Goal: Task Accomplishment & Management: Manage account settings

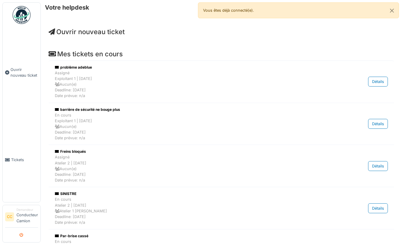
click at [22, 235] on icon "submit" at bounding box center [22, 235] width 4 height 4
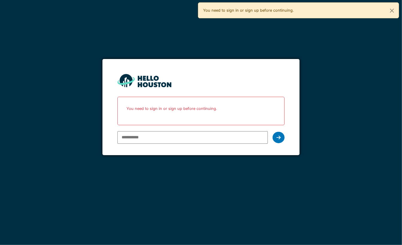
paste input "**********"
type input "**********"
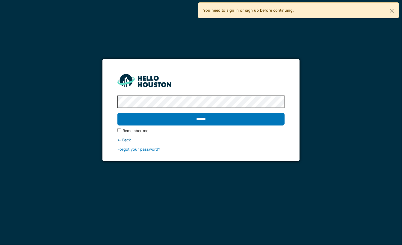
click at [117, 113] on input "******" at bounding box center [200, 119] width 167 height 13
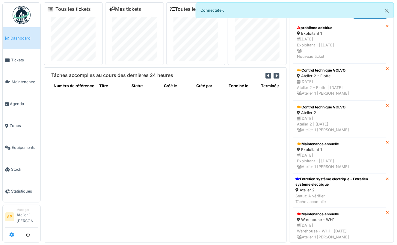
click at [11, 233] on icon at bounding box center [11, 234] width 5 height 5
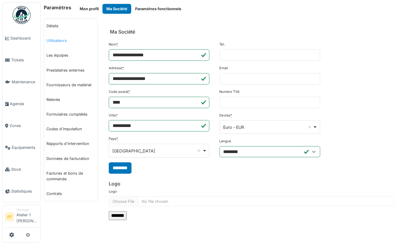
click at [61, 40] on link "Utilisateurs" at bounding box center [71, 40] width 54 height 15
select select "***"
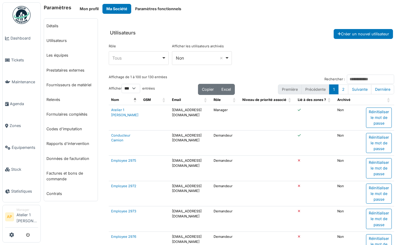
click at [191, 62] on div "*** Non Remove item" at bounding box center [202, 58] width 60 height 14
click at [130, 57] on div "Tous Remove item" at bounding box center [137, 58] width 49 height 6
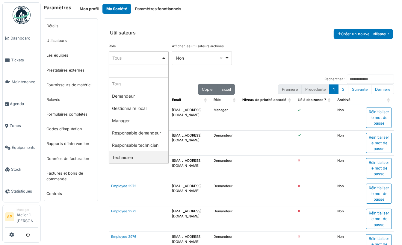
select select "**********"
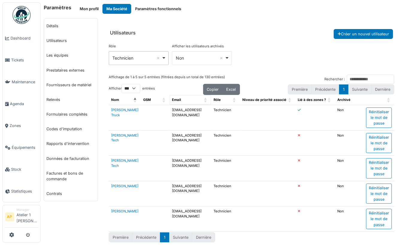
scroll to position [3, 0]
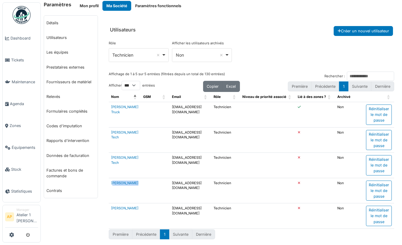
drag, startPoint x: 135, startPoint y: 182, endPoint x: 109, endPoint y: 181, distance: 26.7
click at [109, 181] on tr "Mike Mecano mikemecano@mail.com Technicien b Non Réinitialiser le mot de passe" at bounding box center [251, 190] width 285 height 25
copy link "Mike Mecano"
click at [29, 236] on icon "submit" at bounding box center [28, 235] width 4 height 4
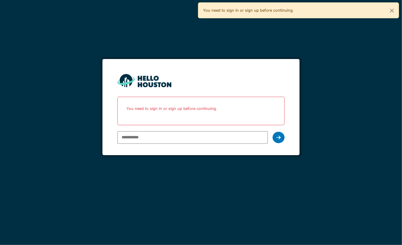
paste input "**********"
type input "**********"
click at [0, 0] on input "******" at bounding box center [0, 0] width 0 height 0
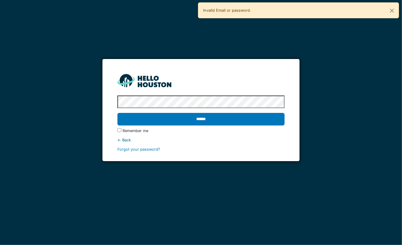
click at [117, 113] on input "******" at bounding box center [200, 119] width 167 height 13
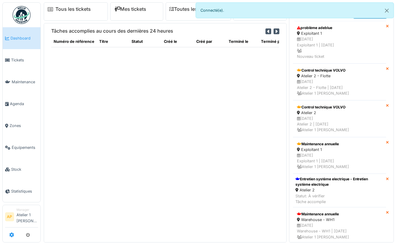
click at [12, 237] on icon at bounding box center [11, 234] width 5 height 5
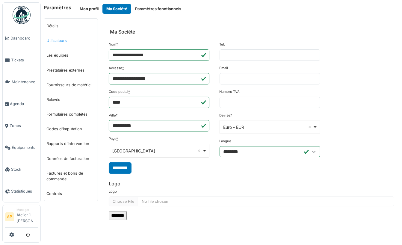
click at [62, 39] on link "Utilisateurs" at bounding box center [71, 40] width 54 height 15
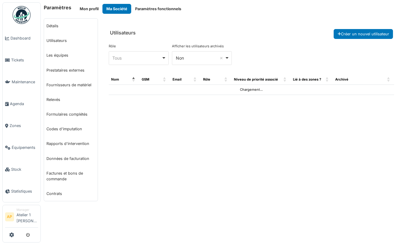
select select "***"
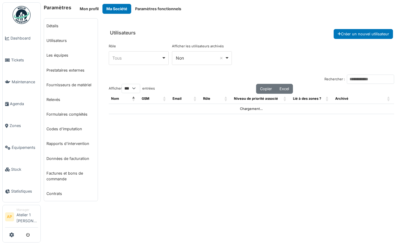
click at [151, 58] on div "Tous Remove item" at bounding box center [137, 58] width 49 height 6
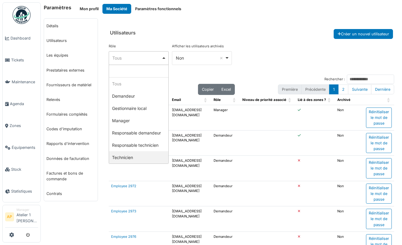
select select "**********"
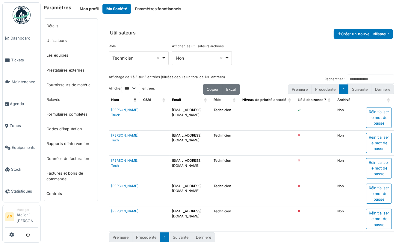
click at [182, 183] on td "mikemecano@mail.com" at bounding box center [190, 193] width 42 height 25
copy td "mikemecano@mail.com"
click at [28, 235] on icon "submit" at bounding box center [28, 235] width 4 height 4
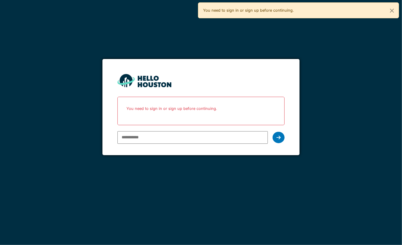
paste input "**********"
type input "**********"
click at [279, 136] on icon at bounding box center [278, 137] width 4 height 5
click at [279, 137] on icon at bounding box center [278, 137] width 4 height 5
click at [200, 136] on input "**********" at bounding box center [192, 137] width 150 height 13
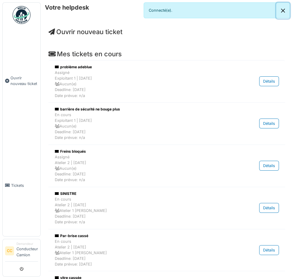
click at [283, 8] on button "Close" at bounding box center [282, 11] width 13 height 16
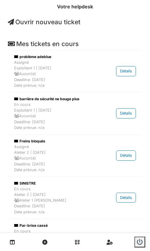
click at [42, 22] on span "Ouvrir nouveau ticket" at bounding box center [44, 21] width 72 height 7
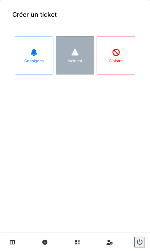
click at [81, 59] on div "Incident" at bounding box center [75, 55] width 39 height 38
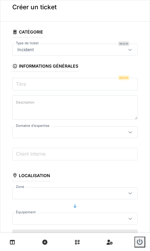
scroll to position [2, 0]
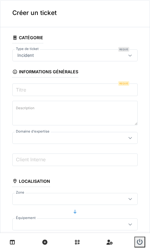
click at [38, 93] on input "Titre" at bounding box center [74, 90] width 125 height 13
type input "*"
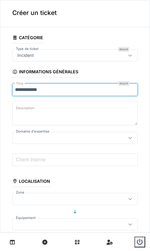
type input "**********"
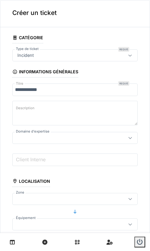
click at [27, 104] on label "Description" at bounding box center [25, 107] width 21 height 7
click at [27, 104] on textarea "Description" at bounding box center [74, 113] width 125 height 25
click at [123, 142] on div at bounding box center [130, 137] width 14 height 11
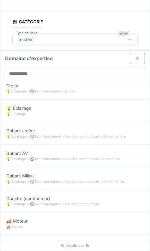
scroll to position [200, 0]
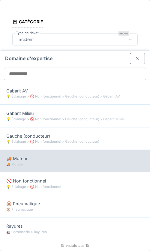
click at [55, 160] on div "🚚 Moteur" at bounding box center [74, 158] width 137 height 7
type input "****"
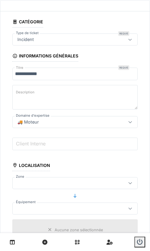
drag, startPoint x: 53, startPoint y: 149, endPoint x: 50, endPoint y: 157, distance: 8.5
click at [50, 157] on fieldset "**********" at bounding box center [74, 253] width 125 height 475
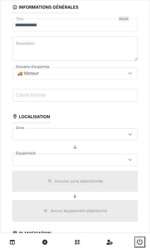
scroll to position [73, 0]
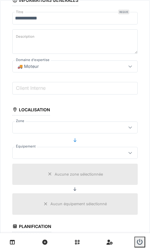
click at [78, 129] on div at bounding box center [66, 127] width 103 height 7
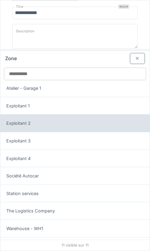
scroll to position [42, 0]
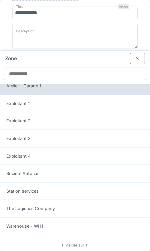
click at [73, 89] on div "Atelier - Garage 1" at bounding box center [74, 86] width 137 height 7
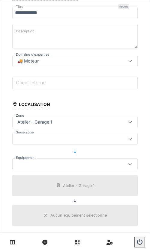
click at [71, 163] on div at bounding box center [66, 164] width 103 height 7
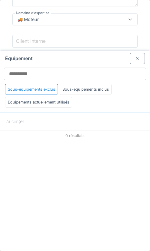
scroll to position [121, 0]
click at [130, 60] on div at bounding box center [137, 58] width 15 height 11
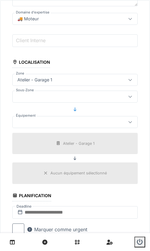
click at [54, 99] on div at bounding box center [66, 96] width 103 height 7
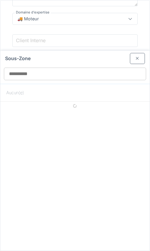
scroll to position [96, 0]
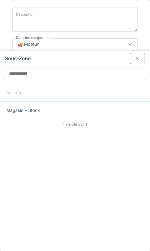
click at [135, 60] on div at bounding box center [137, 59] width 5 height 6
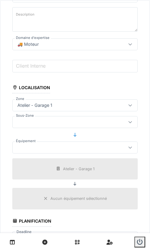
click at [52, 106] on div "Atelier - Garage 1" at bounding box center [35, 105] width 40 height 7
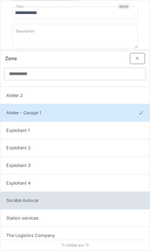
scroll to position [6, 0]
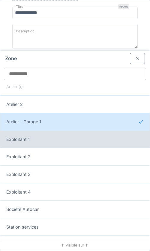
click at [56, 143] on div "Exploitant 1" at bounding box center [74, 140] width 149 height 18
type input "*****"
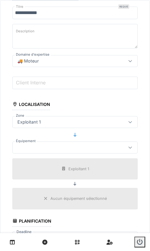
click at [73, 148] on div at bounding box center [66, 147] width 103 height 7
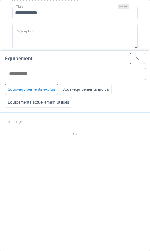
scroll to position [104, 0]
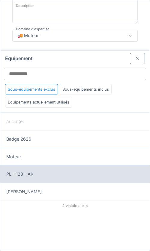
click at [60, 173] on div "PL - 123 - AK" at bounding box center [74, 174] width 137 height 7
type input "******"
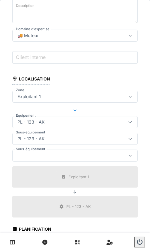
click at [63, 154] on div at bounding box center [66, 155] width 103 height 7
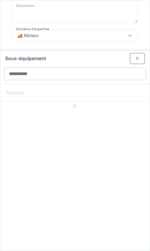
scroll to position [138, 0]
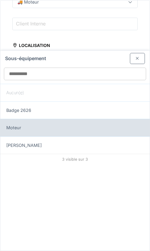
click at [76, 129] on div "Moteur" at bounding box center [74, 128] width 137 height 7
type input "******"
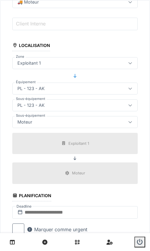
click at [61, 115] on fieldset "**********" at bounding box center [74, 150] width 125 height 509
click at [58, 121] on div "Moteur" at bounding box center [66, 122] width 103 height 7
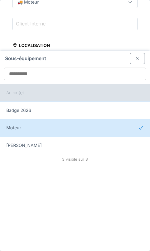
click at [37, 93] on div "Aucun(e)" at bounding box center [74, 93] width 149 height 18
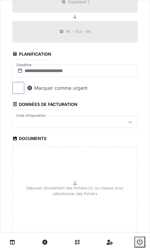
scroll to position [284, 0]
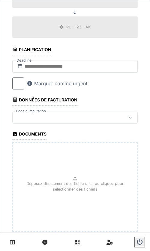
click at [69, 190] on p "Déposez directement des fichiers ici, ou cliquez pour sélectionner des fichiers" at bounding box center [75, 186] width 114 height 11
type input "**********"
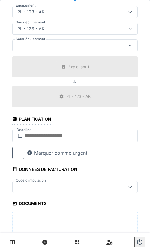
click at [93, 188] on div at bounding box center [66, 187] width 103 height 7
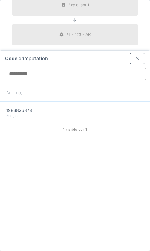
scroll to position [279, 0]
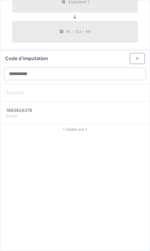
click at [135, 60] on div at bounding box center [137, 59] width 5 height 6
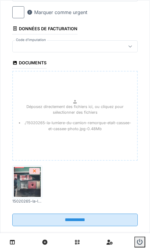
scroll to position [353, 0]
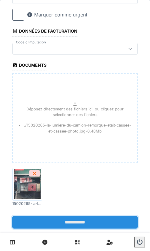
click at [73, 223] on input "**********" at bounding box center [74, 222] width 125 height 13
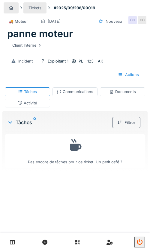
click at [139, 242] on icon "submit" at bounding box center [140, 242] width 6 height 6
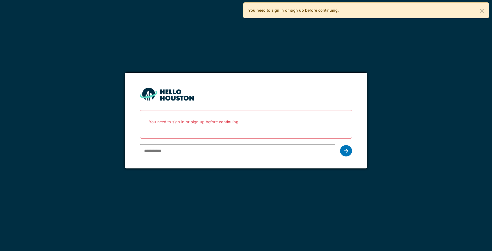
click at [149, 156] on input "email" at bounding box center [238, 151] width 196 height 13
click at [149, 205] on div "You don't seem to have an account yet. Please follow the link given by your com…" at bounding box center [246, 125] width 492 height 251
click at [149, 151] on input "email" at bounding box center [238, 151] width 196 height 13
paste input "**********"
type input "**********"
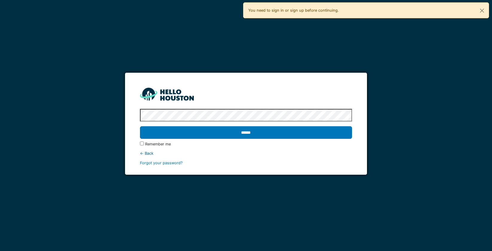
click at [140, 126] on input "******" at bounding box center [246, 132] width 213 height 13
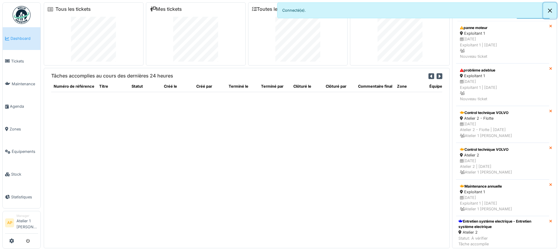
click at [488, 8] on button "Close" at bounding box center [549, 11] width 13 height 16
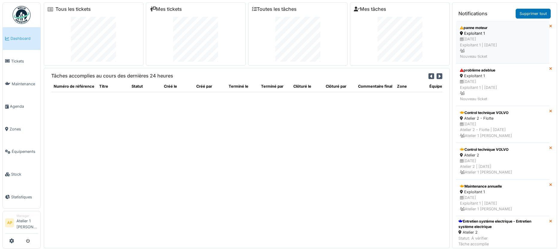
click at [488, 40] on div "09/09/2025 Exploitant 1 | Il y a 0 jour(s) Nouveau ticket" at bounding box center [502, 47] width 85 height 23
click at [479, 41] on div "09/09/2025 Exploitant 1 | Il y a 0 jour(s) Nouveau ticket" at bounding box center [502, 47] width 85 height 23
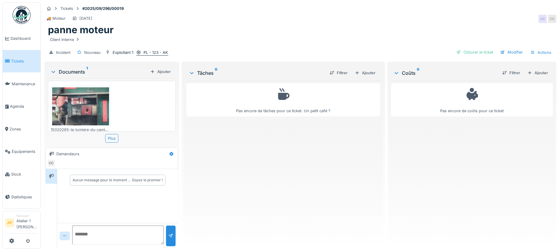
click at [156, 53] on div "PL - 123 - AK" at bounding box center [155, 53] width 25 height 6
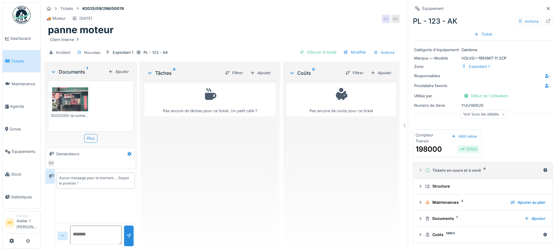
click at [451, 167] on summary "Tickets en cours et à venir 6" at bounding box center [482, 170] width 134 height 11
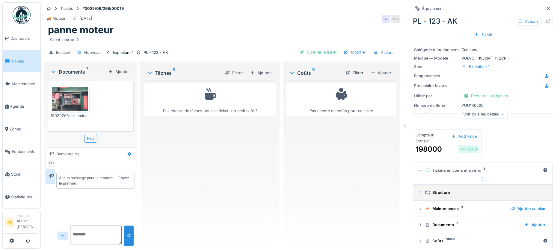
scroll to position [4, 0]
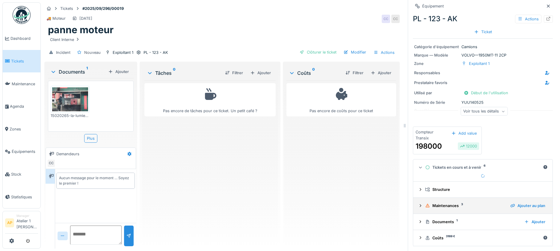
click at [434, 206] on div "Maintenances 3" at bounding box center [465, 206] width 80 height 6
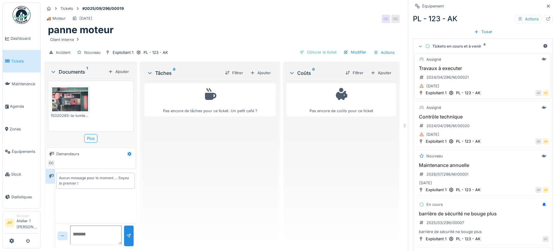
scroll to position [35, 0]
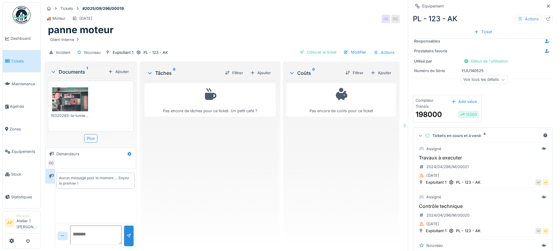
click at [418, 136] on icon at bounding box center [420, 135] width 4 height 5
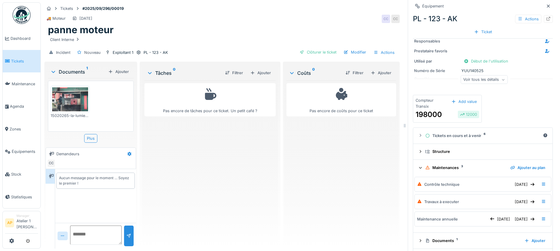
click at [418, 168] on icon at bounding box center [420, 168] width 4 height 5
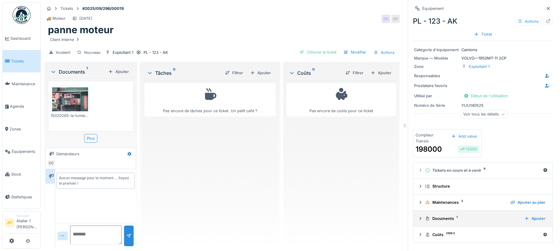
click at [434, 220] on div "Documents 1" at bounding box center [472, 219] width 94 height 6
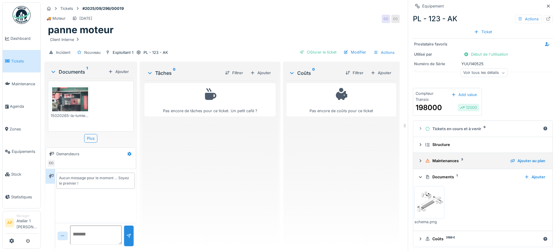
scroll to position [43, 0]
click at [419, 177] on icon at bounding box center [420, 175] width 3 height 1
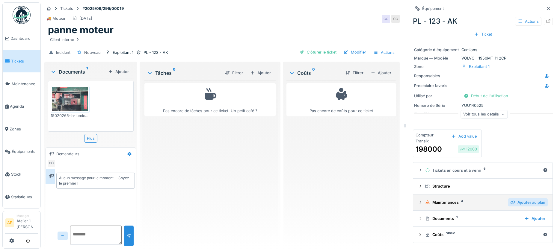
scroll to position [4, 0]
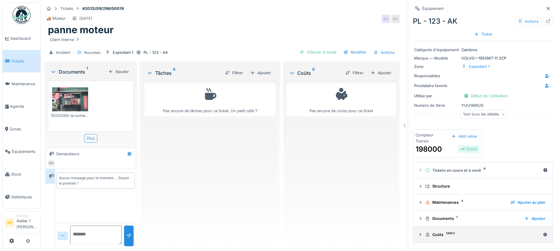
click at [418, 233] on icon at bounding box center [420, 235] width 5 height 4
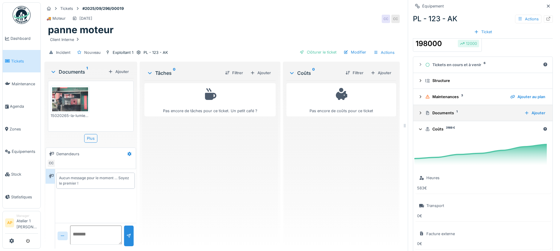
scroll to position [160, 0]
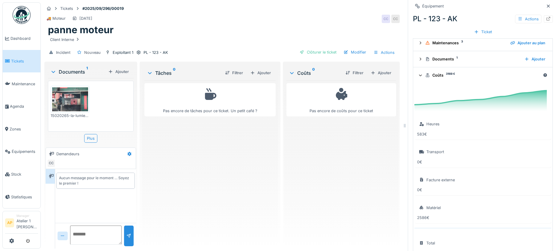
click at [418, 73] on icon at bounding box center [420, 75] width 4 height 5
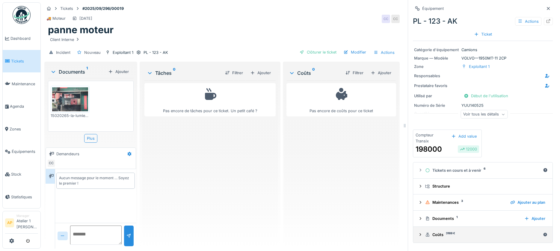
scroll to position [0, 0]
click at [418, 233] on div at bounding box center [420, 235] width 5 height 6
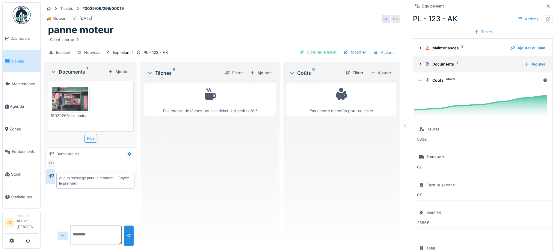
scroll to position [163, 0]
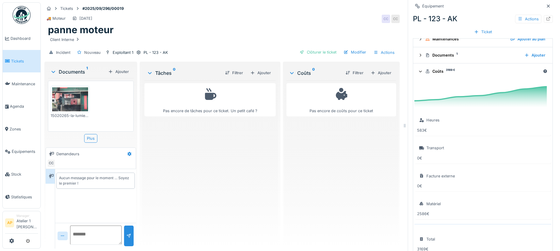
click at [418, 69] on icon at bounding box center [420, 71] width 4 height 5
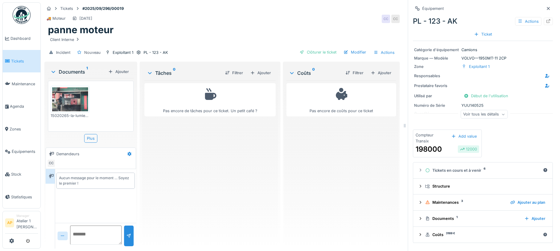
scroll to position [0, 0]
click at [489, 116] on div "Voir tous les détails" at bounding box center [483, 114] width 47 height 9
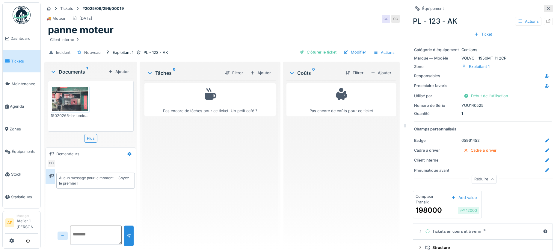
click at [545, 9] on icon at bounding box center [547, 9] width 5 height 4
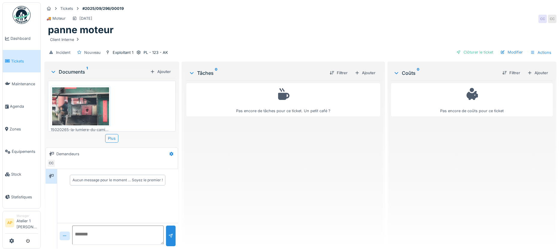
click at [91, 101] on img at bounding box center [80, 106] width 57 height 38
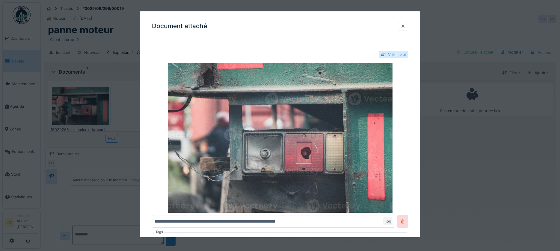
click at [405, 25] on div at bounding box center [402, 26] width 5 height 6
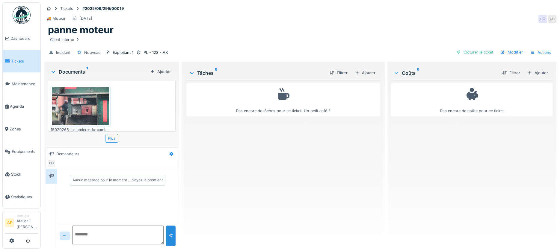
click at [64, 69] on div "Documents 1" at bounding box center [98, 71] width 97 height 7
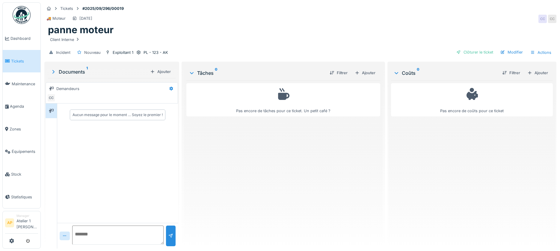
click at [82, 234] on textarea at bounding box center [117, 235] width 91 height 19
type textarea "**********"
click at [167, 239] on div at bounding box center [171, 236] width 10 height 21
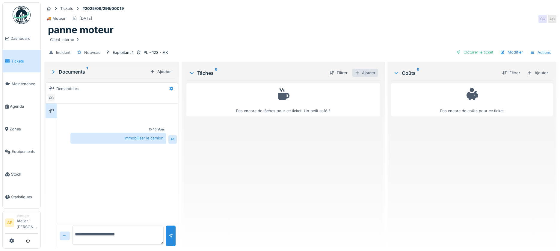
click at [369, 74] on div "Ajouter" at bounding box center [364, 73] width 25 height 8
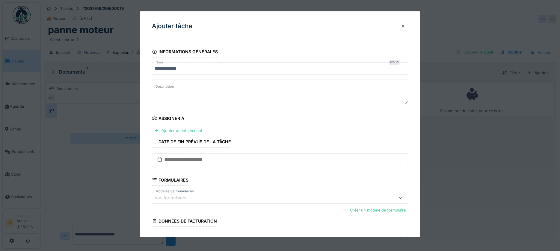
click at [405, 25] on div at bounding box center [402, 26] width 5 height 6
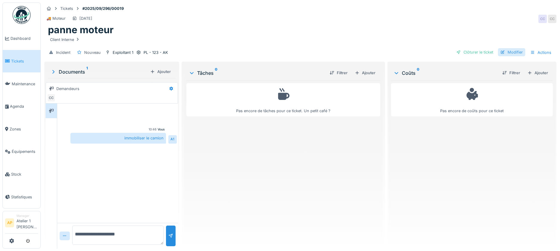
click at [501, 52] on div "Modifier" at bounding box center [511, 52] width 27 height 8
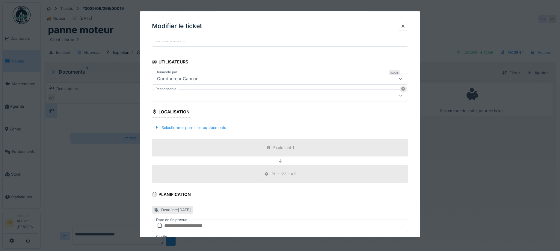
click at [256, 99] on div at bounding box center [280, 95] width 256 height 12
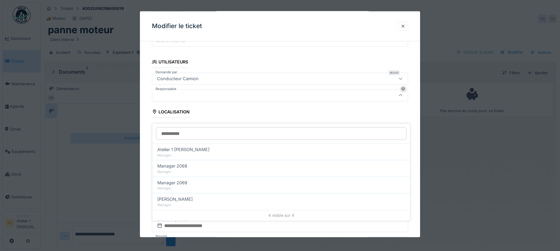
scroll to position [121, 0]
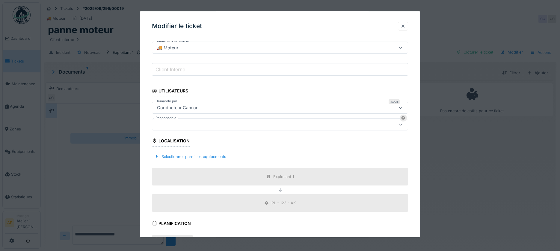
click at [404, 26] on div at bounding box center [402, 26] width 5 height 6
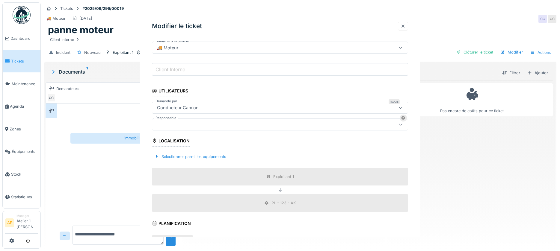
scroll to position [0, 0]
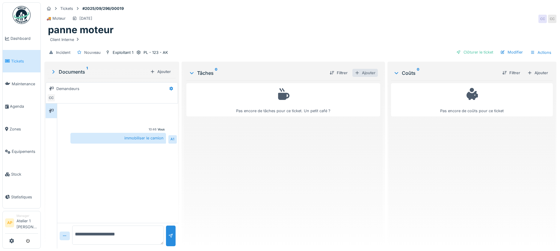
click at [369, 77] on div "Ajouter" at bounding box center [364, 73] width 25 height 8
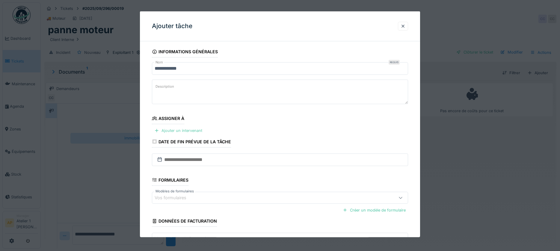
click at [186, 130] on div "Ajouter un intervenant" at bounding box center [178, 131] width 53 height 8
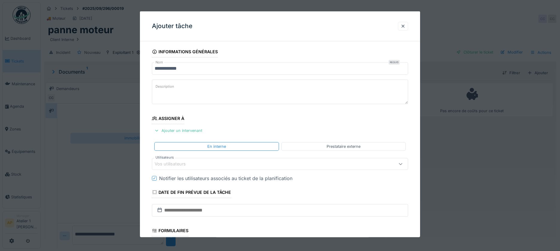
click at [201, 166] on div "Vos utilisateurs" at bounding box center [264, 164] width 221 height 7
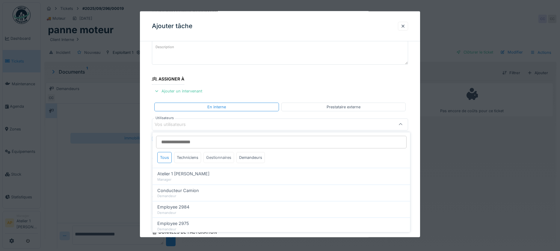
scroll to position [0, 0]
click at [185, 151] on div "Tous Techniciens Gestionnaires Demandeurs" at bounding box center [280, 150] width 257 height 36
click at [184, 155] on div "Techniciens" at bounding box center [187, 157] width 27 height 11
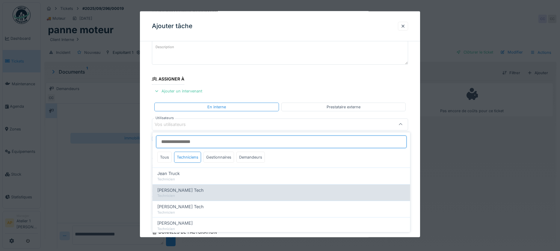
scroll to position [30, 0]
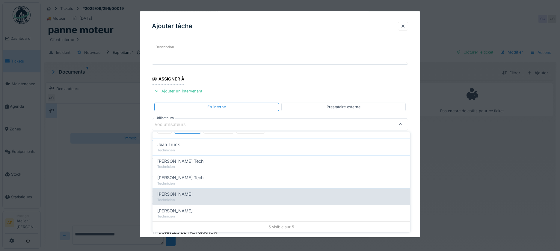
click at [201, 197] on div "Mike Mecano" at bounding box center [281, 194] width 248 height 7
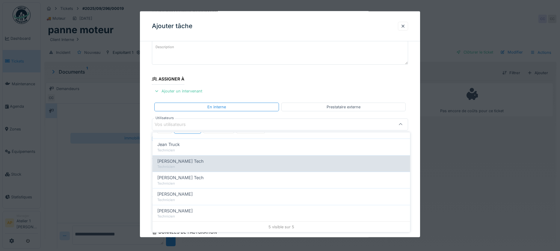
type input "****"
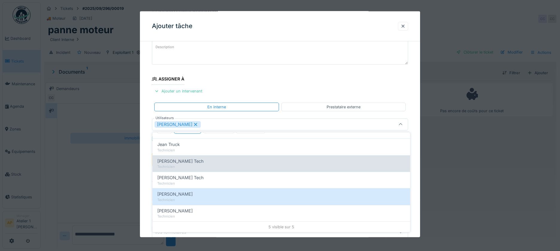
scroll to position [0, 0]
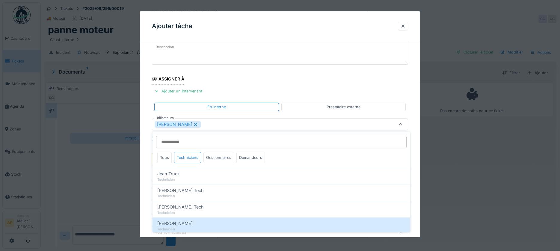
click at [292, 86] on fieldset "**********" at bounding box center [280, 154] width 256 height 295
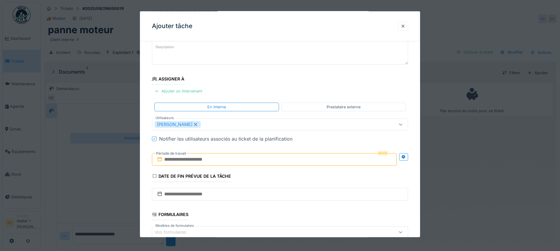
click at [358, 107] on div "Prestataire externe" at bounding box center [343, 107] width 34 height 6
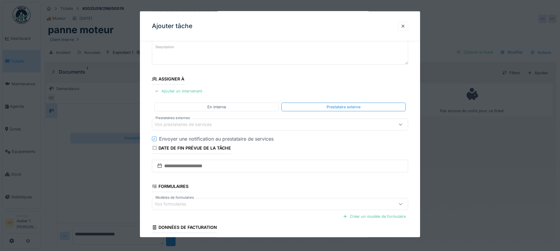
click at [218, 128] on div "Vos prestataires de services" at bounding box center [280, 125] width 256 height 12
click at [218, 108] on div "En interne" at bounding box center [216, 107] width 19 height 6
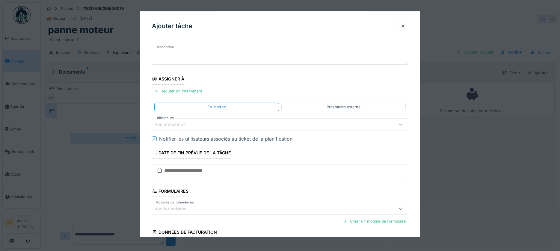
click at [200, 123] on div "Vos utilisateurs" at bounding box center [264, 124] width 221 height 7
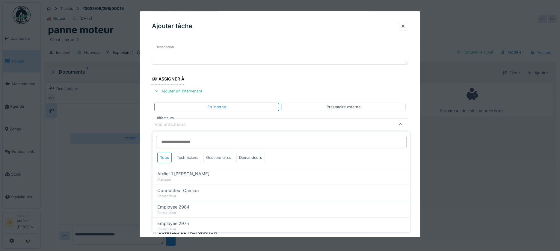
click at [184, 155] on div "Techniciens" at bounding box center [187, 157] width 27 height 11
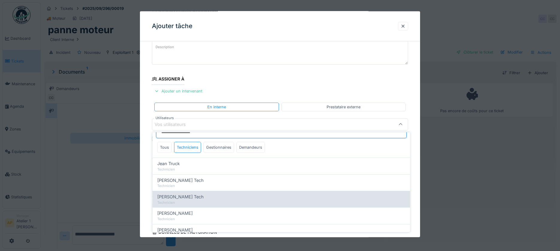
scroll to position [19, 0]
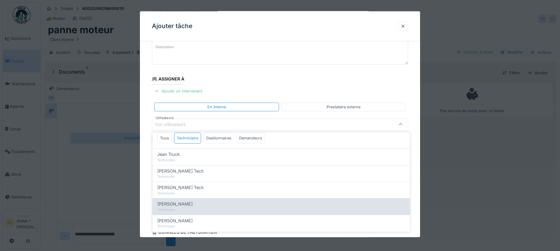
click at [179, 210] on div "Technicien" at bounding box center [281, 209] width 248 height 5
type input "****"
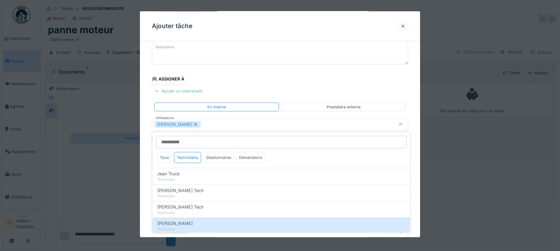
click at [236, 88] on fieldset "**********" at bounding box center [280, 154] width 256 height 295
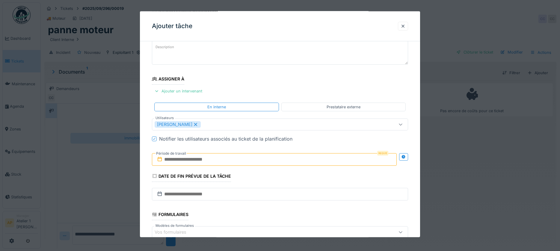
click at [207, 160] on input "text" at bounding box center [274, 159] width 245 height 13
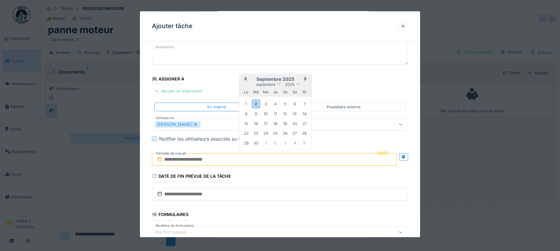
click at [222, 160] on input "text" at bounding box center [274, 159] width 245 height 13
click at [257, 104] on div "2" at bounding box center [256, 103] width 8 height 9
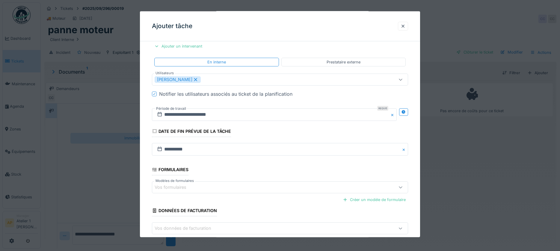
scroll to position [116, 0]
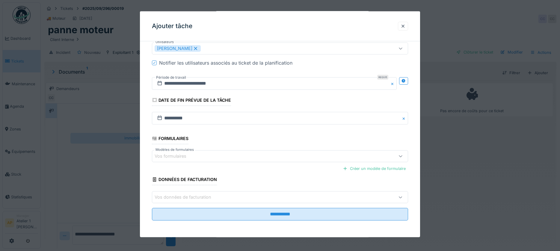
click at [234, 160] on div "Vos formulaires" at bounding box center [280, 156] width 256 height 12
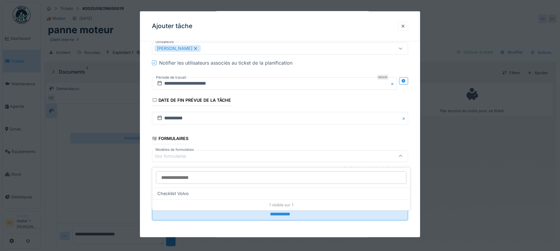
scroll to position [4, 0]
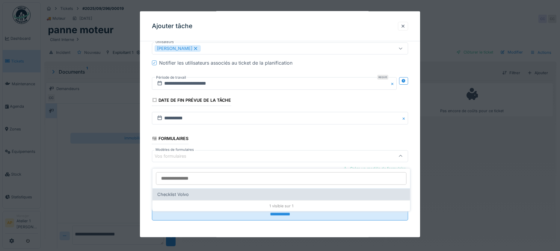
click at [203, 189] on div "Checklist Volvo" at bounding box center [280, 195] width 257 height 12
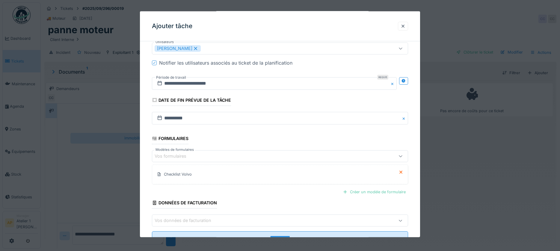
click at [383, 194] on div "Créer un modèle de formulaire" at bounding box center [374, 192] width 68 height 8
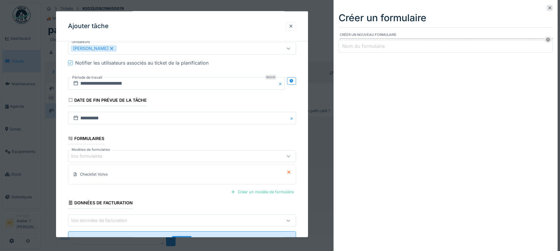
click at [404, 51] on input "Nom du formulaire" at bounding box center [445, 46] width 214 height 13
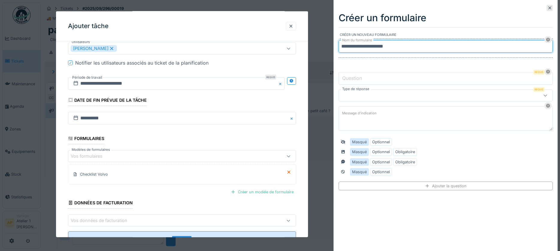
type input "**********"
click at [398, 81] on input "Question" at bounding box center [445, 78] width 214 height 13
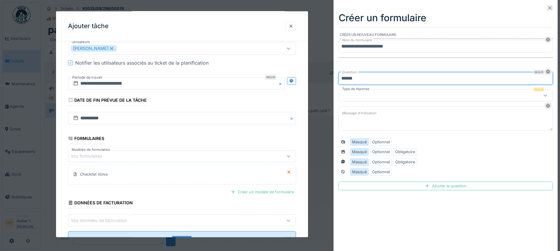
type input "*****"
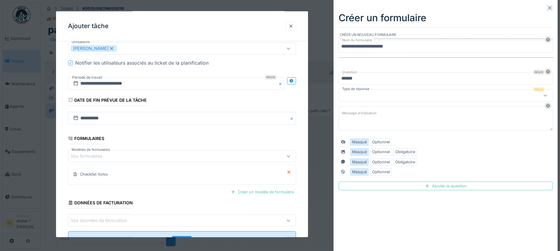
click at [547, 6] on icon at bounding box center [549, 8] width 5 height 4
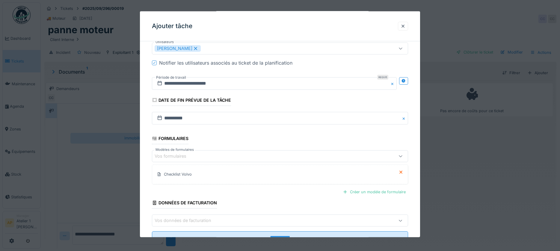
scroll to position [139, 0]
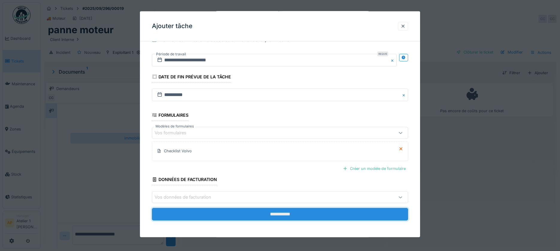
click at [284, 215] on input "**********" at bounding box center [280, 214] width 256 height 13
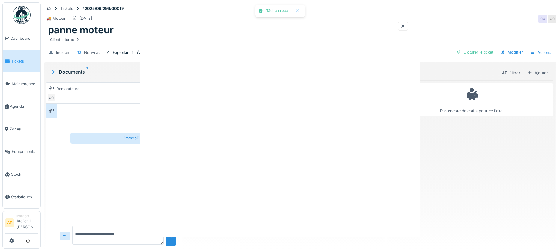
scroll to position [0, 0]
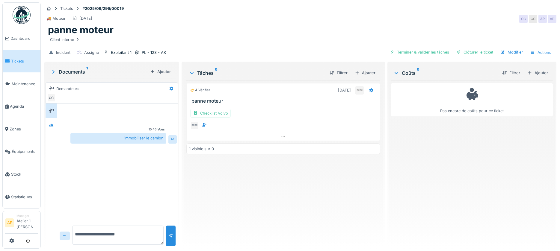
click at [22, 10] on img at bounding box center [22, 15] width 18 height 18
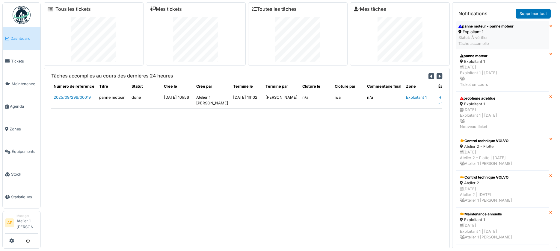
click at [499, 42] on div "Statut: À vérifier Tâche accomplie" at bounding box center [485, 40] width 55 height 11
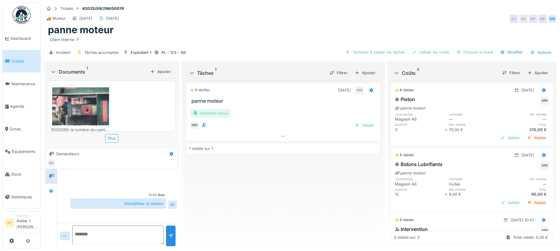
click at [213, 113] on div "Checklist Volvo" at bounding box center [210, 113] width 40 height 9
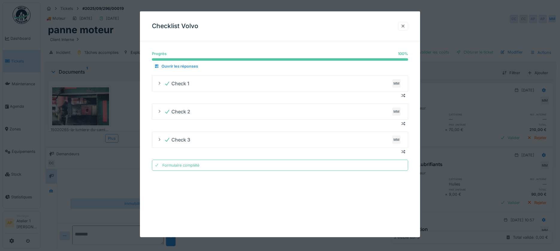
click at [404, 25] on div at bounding box center [402, 26] width 5 height 6
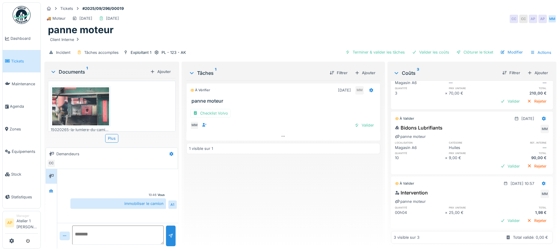
scroll to position [1, 0]
click at [542, 181] on icon at bounding box center [544, 183] width 4 height 4
click at [521, 187] on div "Modifier" at bounding box center [514, 188] width 29 height 9
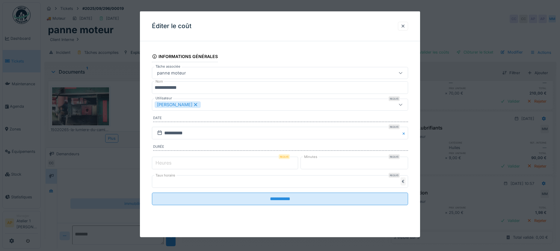
click at [167, 181] on input "**" at bounding box center [280, 181] width 256 height 13
click at [158, 162] on label "Heures" at bounding box center [163, 162] width 18 height 7
click at [158, 162] on input "*" at bounding box center [225, 163] width 146 height 13
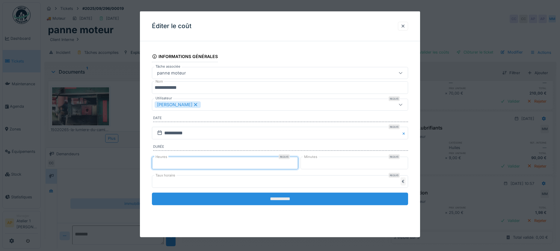
type input "*"
click at [251, 199] on input "**********" at bounding box center [280, 199] width 256 height 13
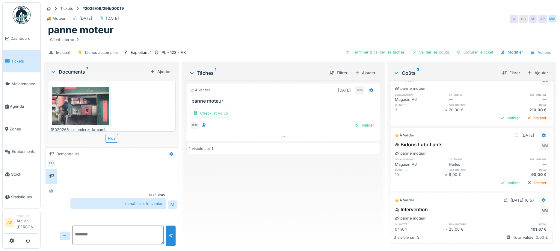
scroll to position [0, 0]
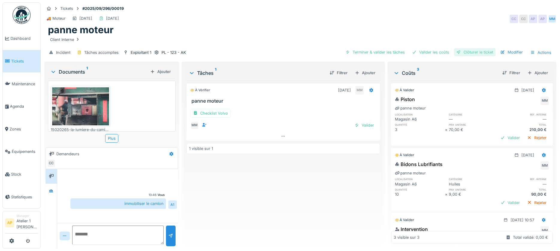
click at [461, 48] on div "Clôturer le ticket" at bounding box center [475, 52] width 42 height 8
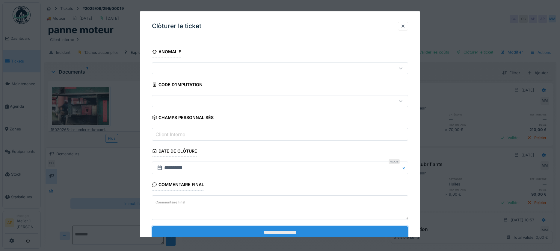
click at [265, 230] on input "**********" at bounding box center [280, 232] width 256 height 13
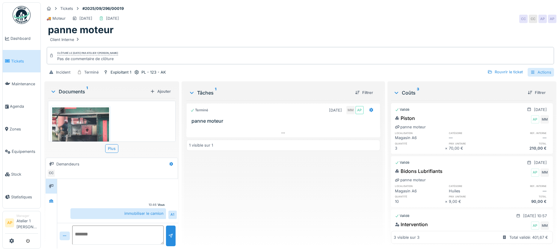
click at [532, 68] on div "Actions" at bounding box center [540, 72] width 26 height 9
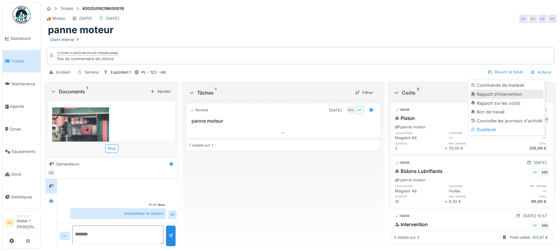
click at [504, 90] on div "Rapport d'intervention" at bounding box center [506, 94] width 74 height 9
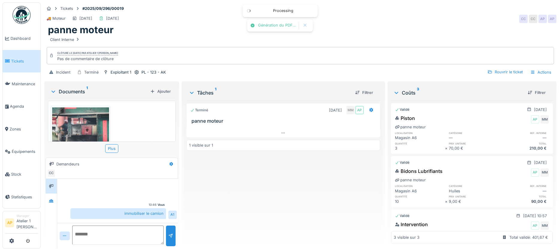
click at [529, 66] on div "Incident Terminé Exploitant 1 PL - 123 - AK Rouvrir le ticket Actions" at bounding box center [300, 72] width 512 height 13
click at [530, 72] on div "Actions" at bounding box center [540, 72] width 26 height 9
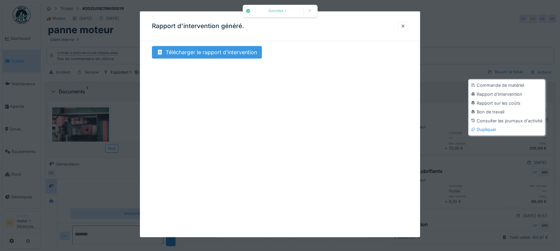
click at [216, 50] on div "Télécharger le rapport d'intervention" at bounding box center [207, 52] width 110 height 13
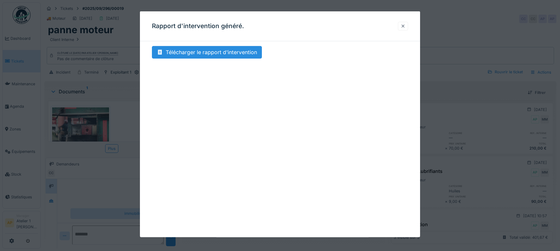
click at [404, 28] on div at bounding box center [402, 26] width 5 height 6
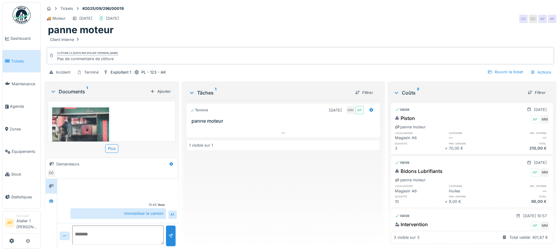
click at [21, 62] on span "Tickets" at bounding box center [24, 61] width 27 height 6
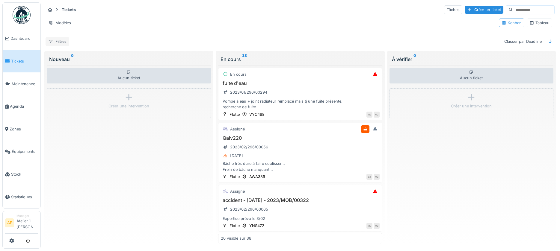
click at [63, 39] on div "Filtres" at bounding box center [58, 41] width 24 height 9
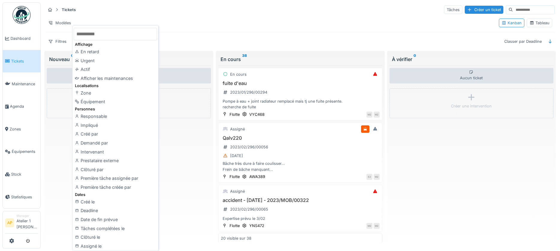
drag, startPoint x: 57, startPoint y: 169, endPoint x: 72, endPoint y: 160, distance: 17.6
click at [57, 169] on div "Aucun ticket Créer une intervention" at bounding box center [129, 154] width 164 height 179
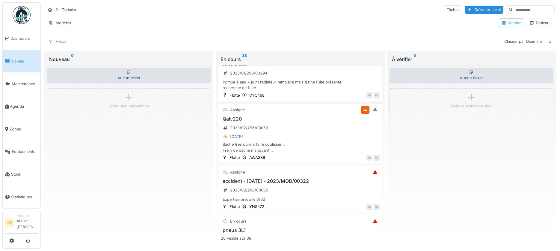
scroll to position [107, 0]
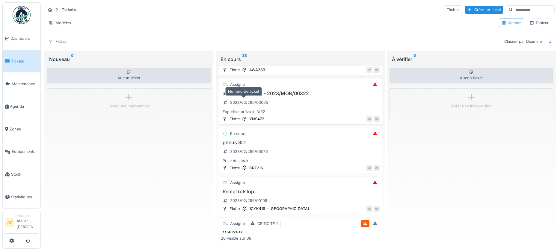
click at [263, 95] on h3 "accident - [DATE] - 2023/MOB/00322" at bounding box center [300, 94] width 159 height 6
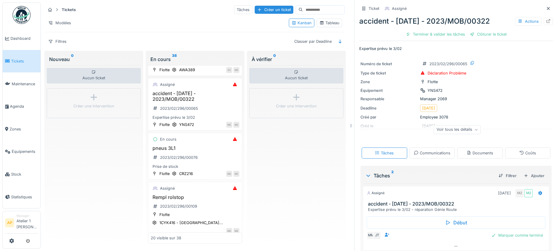
drag, startPoint x: 400, startPoint y: 124, endPoint x: 347, endPoint y: 131, distance: 54.0
click at [348, 131] on div at bounding box center [351, 125] width 6 height 251
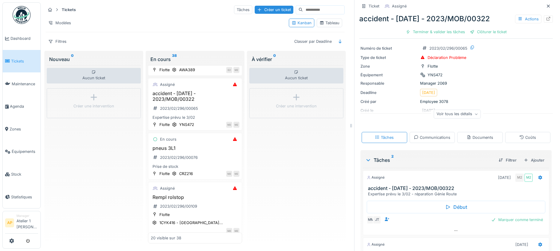
scroll to position [15, 0]
click at [545, 19] on icon at bounding box center [547, 19] width 5 height 4
click at [320, 25] on div "Tableau" at bounding box center [329, 23] width 20 height 6
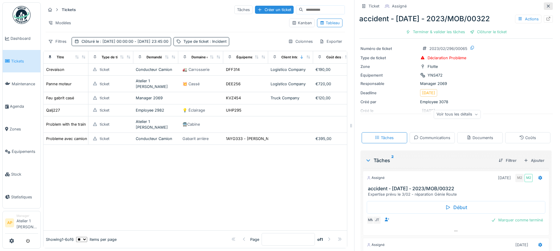
click at [545, 7] on icon at bounding box center [547, 6] width 5 height 4
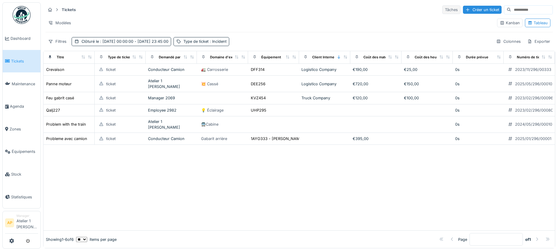
click at [442, 12] on div "Tâches" at bounding box center [451, 9] width 18 height 9
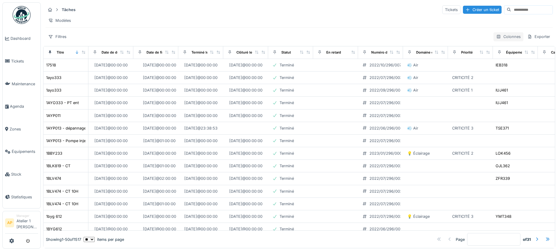
click at [498, 41] on div "Colonnes" at bounding box center [508, 36] width 30 height 9
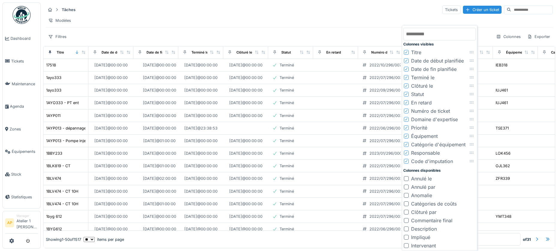
click at [406, 61] on icon at bounding box center [406, 60] width 4 height 3
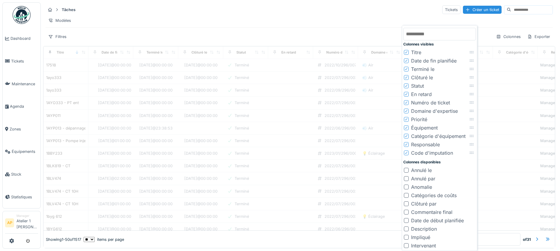
click at [407, 71] on div at bounding box center [406, 69] width 4 height 6
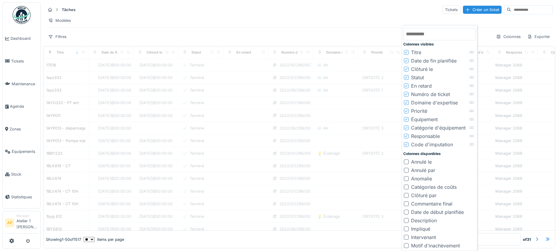
drag, startPoint x: 406, startPoint y: 60, endPoint x: 407, endPoint y: 64, distance: 3.8
click at [406, 62] on icon at bounding box center [406, 60] width 4 height 3
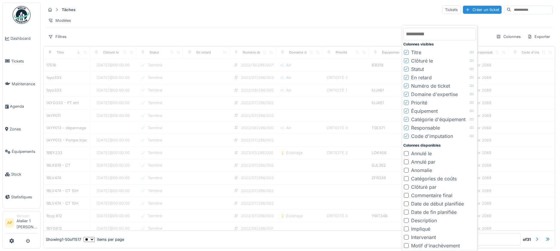
click at [405, 61] on icon at bounding box center [406, 60] width 4 height 3
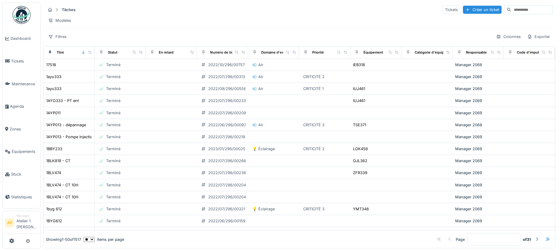
click at [374, 20] on div "Modèles" at bounding box center [299, 20] width 507 height 9
click at [59, 41] on div "Filtres" at bounding box center [58, 36] width 24 height 9
click at [64, 41] on div "Filtres" at bounding box center [58, 36] width 24 height 9
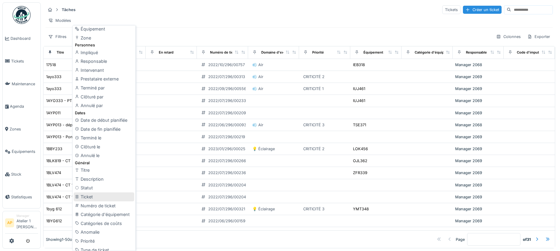
scroll to position [66, 0]
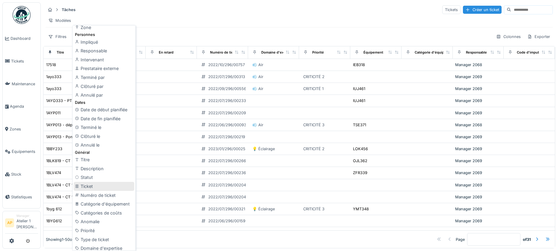
click at [101, 184] on div "Ticket" at bounding box center [104, 186] width 60 height 9
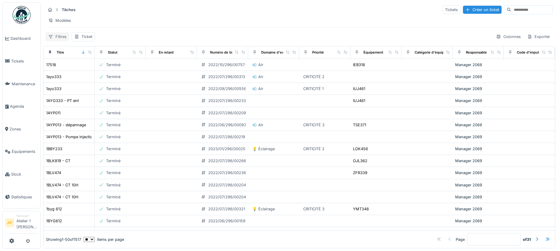
click at [57, 41] on div "Filtres" at bounding box center [58, 36] width 24 height 9
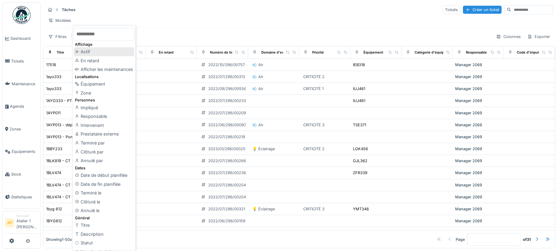
click at [93, 51] on div "Actif" at bounding box center [104, 51] width 60 height 9
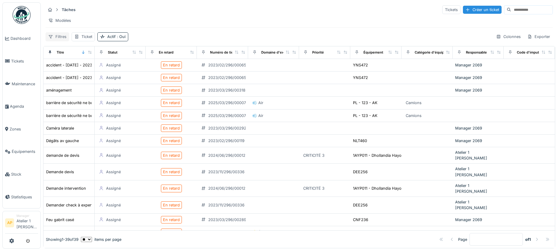
click at [63, 41] on div "Filtres" at bounding box center [58, 36] width 24 height 9
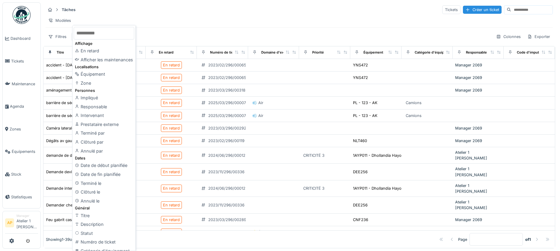
scroll to position [1, 0]
click at [110, 167] on div "Date de début planifiée" at bounding box center [104, 165] width 60 height 9
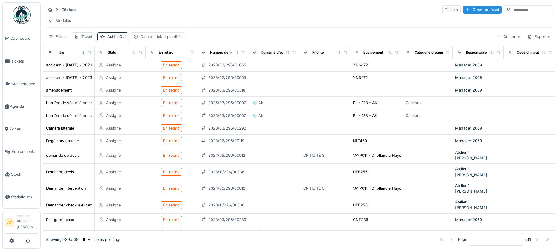
click at [155, 40] on div "Date de début planifiée" at bounding box center [161, 37] width 42 height 6
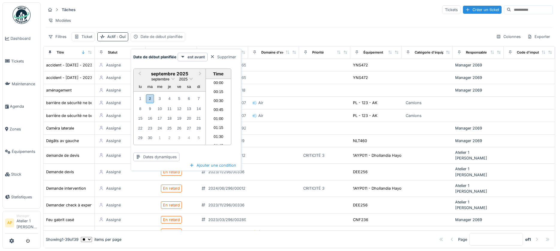
scroll to position [367, 0]
click at [151, 101] on div "2" at bounding box center [150, 98] width 8 height 9
click at [197, 60] on div "est avant" at bounding box center [193, 57] width 30 height 9
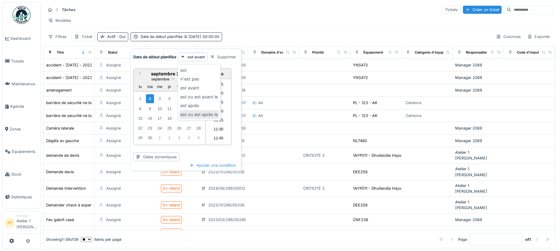
click at [196, 116] on div "est ou est après le" at bounding box center [199, 114] width 40 height 9
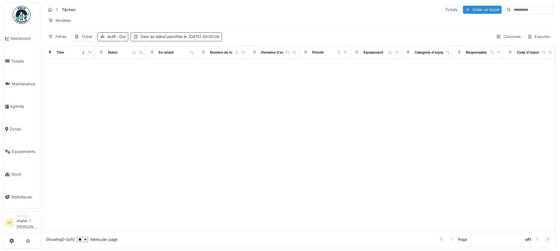
click at [219, 39] on span "02/09/2025 00:00:00" at bounding box center [200, 36] width 37 height 4
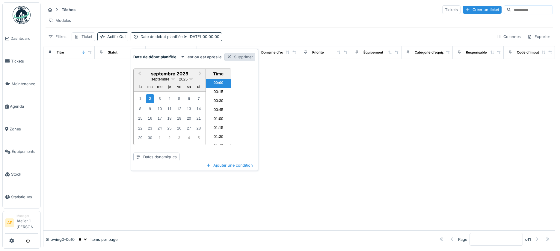
click at [231, 59] on div "Supprimer" at bounding box center [239, 57] width 31 height 8
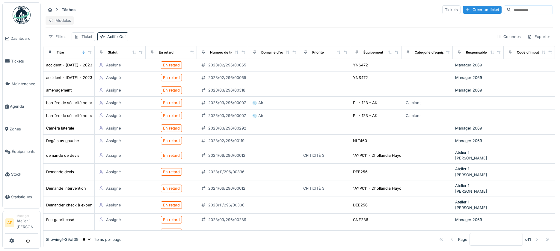
click at [60, 21] on div "Modèles" at bounding box center [60, 20] width 28 height 9
click at [72, 35] on div "Nouvelle vue" at bounding box center [72, 33] width 50 height 9
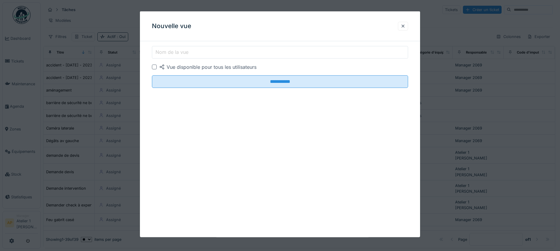
click at [174, 51] on label "Nom de la vue" at bounding box center [171, 52] width 35 height 7
click at [174, 51] on input "Nom de la vue" at bounding box center [280, 52] width 256 height 13
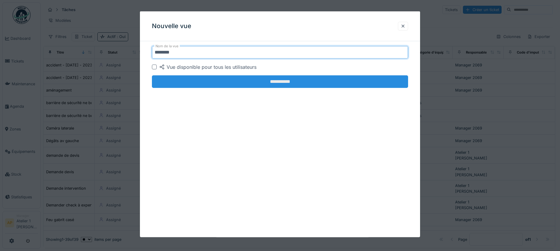
type input "*******"
click at [297, 86] on input "**********" at bounding box center [280, 81] width 256 height 13
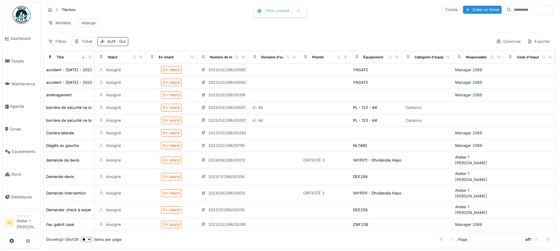
click at [88, 20] on div "vidange" at bounding box center [88, 23] width 14 height 6
click at [23, 144] on link "Équipements" at bounding box center [22, 151] width 38 height 23
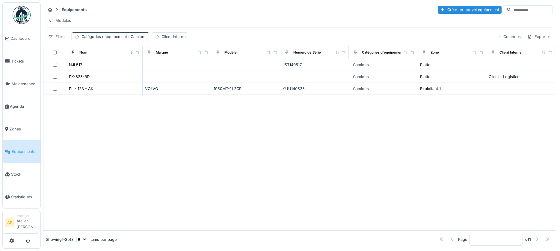
click at [141, 39] on span ": Camions" at bounding box center [136, 36] width 19 height 4
click at [150, 59] on div "Supprimer" at bounding box center [157, 57] width 31 height 8
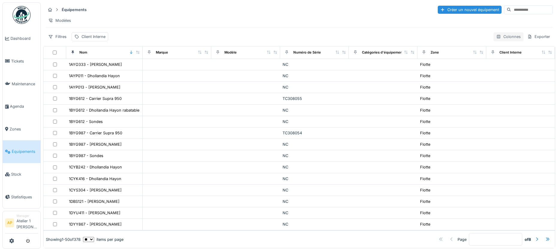
click at [506, 41] on div "Colonnes" at bounding box center [508, 36] width 30 height 9
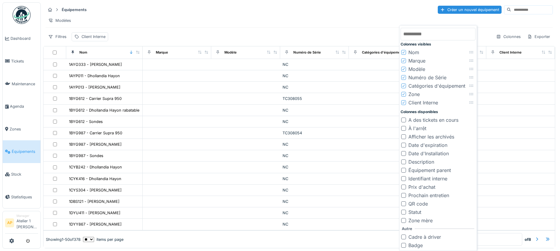
click at [324, 17] on div "Modèles" at bounding box center [299, 20] width 507 height 9
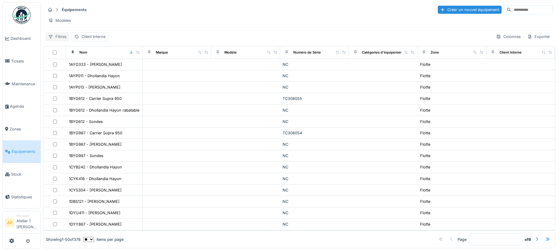
click at [60, 41] on div "Filtres" at bounding box center [58, 36] width 24 height 9
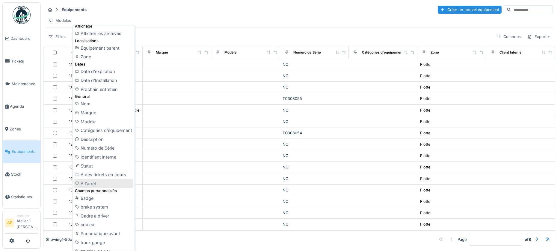
scroll to position [11, 0]
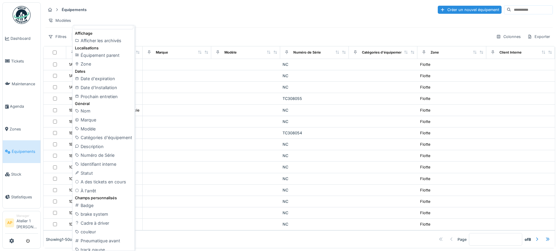
click at [174, 8] on div "Équipements Créer un nouvel équipement" at bounding box center [299, 10] width 507 height 10
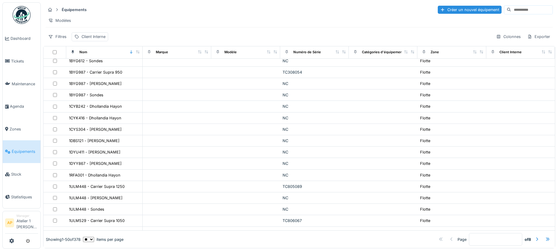
scroll to position [0, 0]
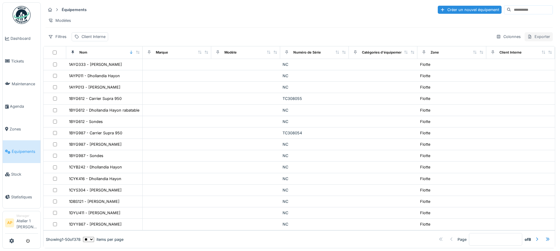
click at [528, 40] on div "Exporter" at bounding box center [538, 36] width 28 height 9
click at [431, 25] on div "Modèles" at bounding box center [299, 20] width 507 height 9
click at [495, 41] on div "Colonnes" at bounding box center [508, 36] width 30 height 9
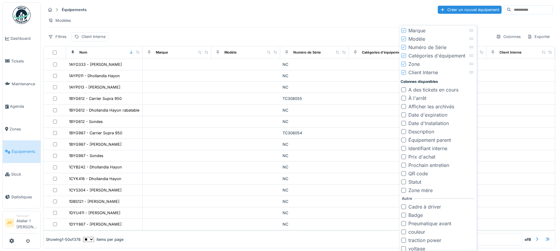
scroll to position [33, 0]
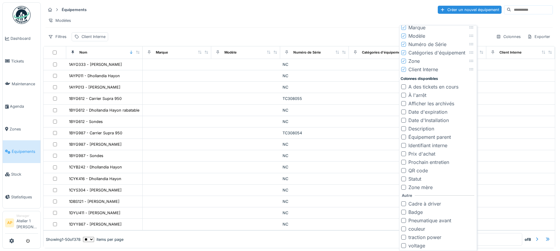
click at [403, 162] on div at bounding box center [403, 162] width 5 height 5
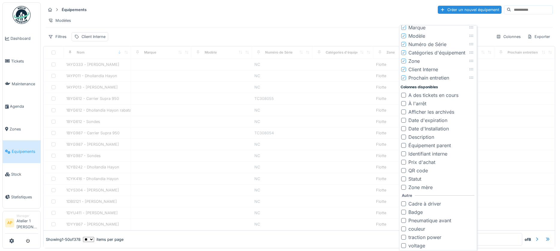
click at [368, 19] on div "Modèles" at bounding box center [299, 20] width 507 height 9
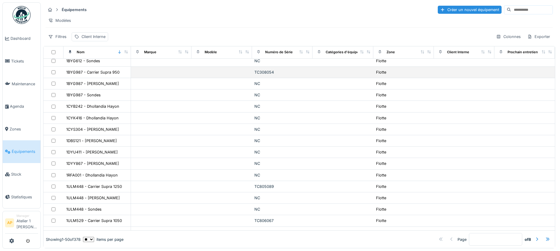
scroll to position [0, 0]
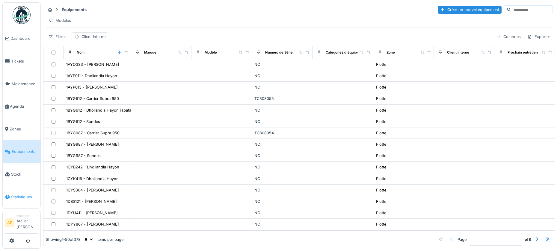
click at [21, 187] on link "Statistiques" at bounding box center [22, 197] width 38 height 23
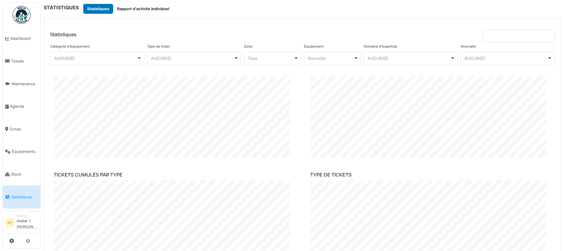
scroll to position [21, 0]
drag, startPoint x: 213, startPoint y: 13, endPoint x: 237, endPoint y: 24, distance: 26.9
click at [216, 13] on div "STATISTIQUES Statistiques Rapport d'activité individuel" at bounding box center [302, 9] width 517 height 10
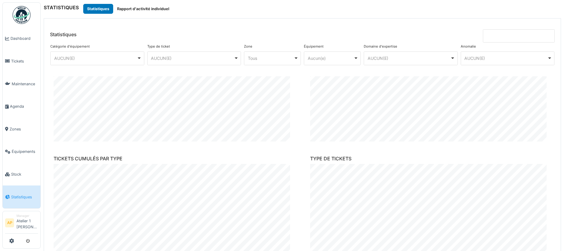
scroll to position [42, 0]
click at [15, 81] on span "Maintenance" at bounding box center [25, 84] width 26 height 6
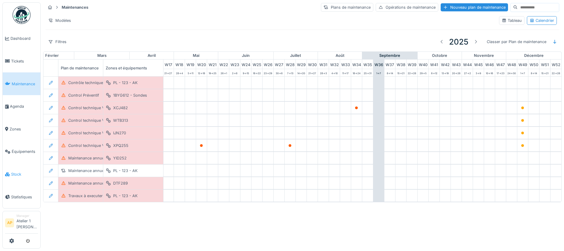
scroll to position [0, 207]
click at [18, 101] on link "Agenda" at bounding box center [22, 106] width 38 height 23
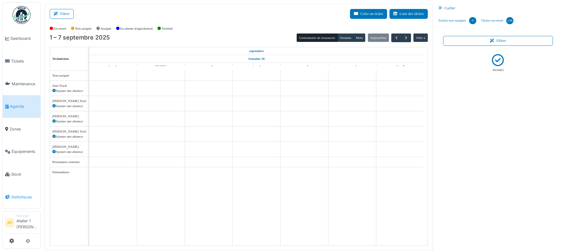
click at [28, 187] on link "Statistiques" at bounding box center [22, 197] width 38 height 23
click at [25, 194] on span "Statistiques" at bounding box center [24, 197] width 27 height 6
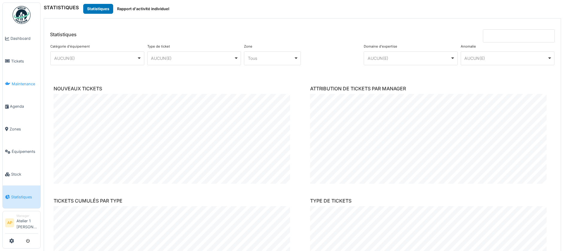
click at [20, 81] on span "Maintenance" at bounding box center [25, 84] width 26 height 6
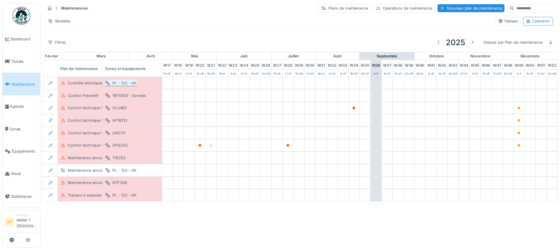
scroll to position [0, 207]
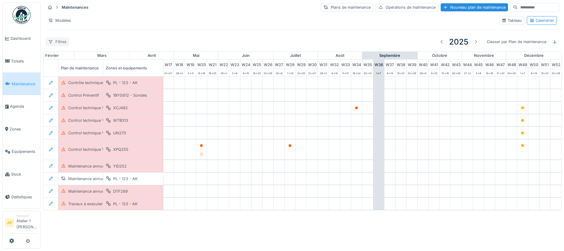
click at [58, 43] on div "Filtres" at bounding box center [58, 41] width 24 height 9
click at [167, 39] on div "Filtres 2025 Classer par Plan de maintenance" at bounding box center [303, 42] width 514 height 14
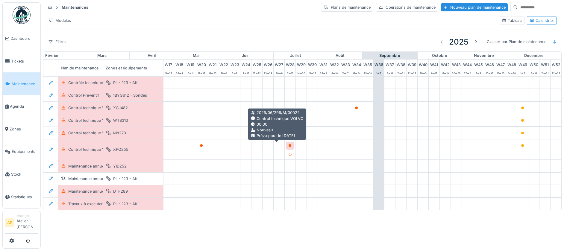
click at [286, 145] on div at bounding box center [290, 145] width 8 height 7
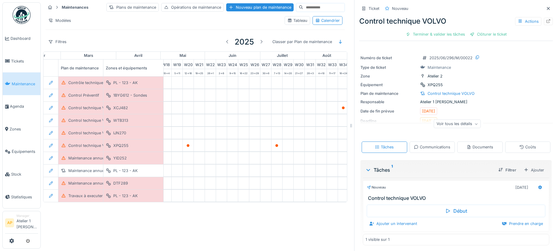
click at [451, 125] on div "Voir tous les détails" at bounding box center [457, 124] width 47 height 9
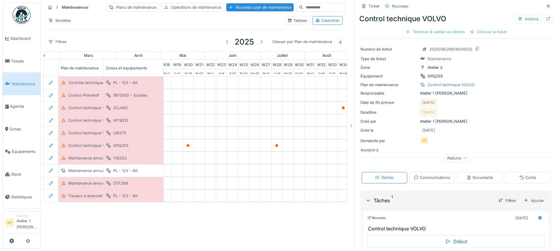
scroll to position [39, 0]
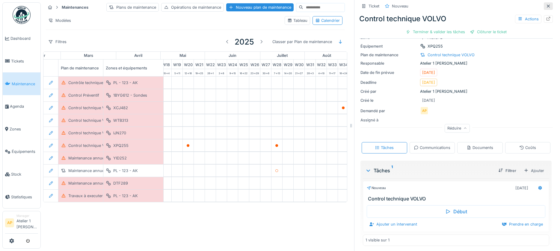
click at [545, 5] on icon at bounding box center [547, 6] width 5 height 4
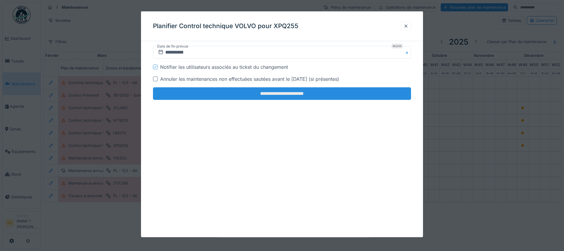
click at [257, 96] on input "**********" at bounding box center [282, 93] width 258 height 13
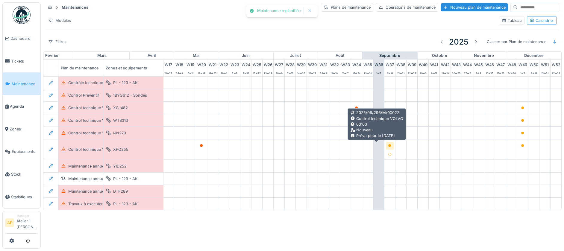
click at [388, 146] on icon at bounding box center [389, 145] width 3 height 3
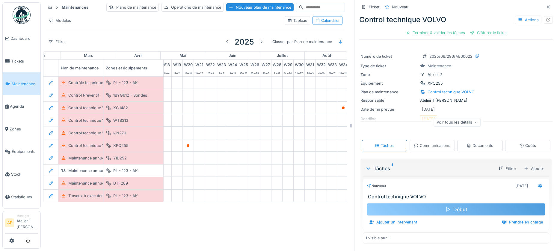
scroll to position [16, 0]
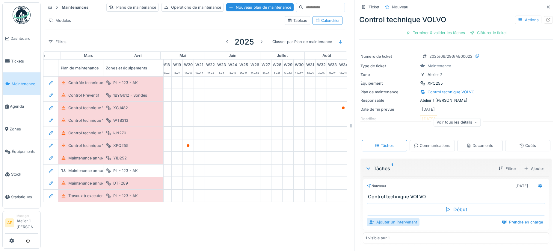
click at [392, 223] on div "Ajouter un intervenant" at bounding box center [392, 222] width 53 height 8
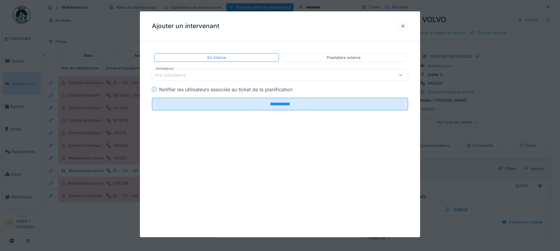
click at [206, 73] on div "Vos utilisateurs" at bounding box center [264, 75] width 221 height 7
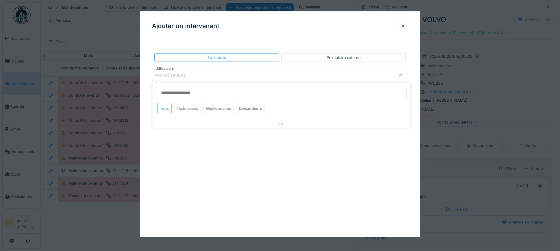
click at [188, 107] on div "Techniciens" at bounding box center [187, 108] width 27 height 11
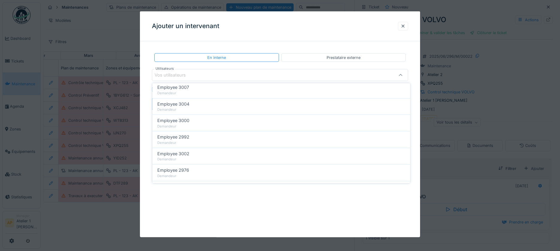
scroll to position [207, 0]
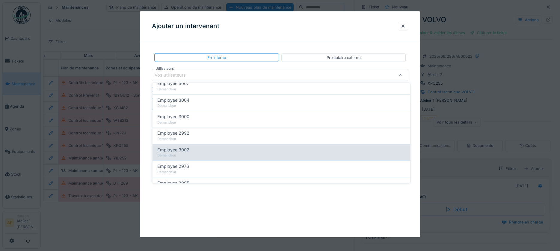
click at [184, 152] on span "Employee 3002" at bounding box center [173, 150] width 32 height 7
type input "****"
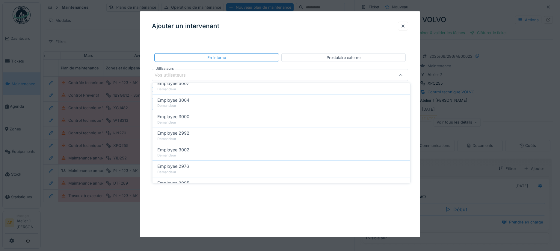
scroll to position [0, 0]
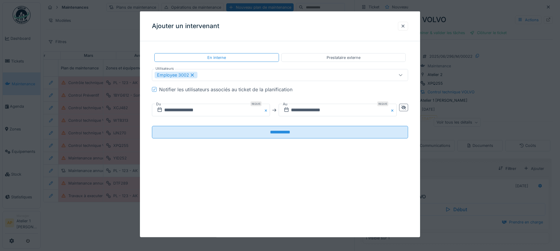
click at [362, 35] on div "Ajouter un intervenant" at bounding box center [280, 26] width 280 height 30
click at [179, 110] on input "**********" at bounding box center [211, 110] width 118 height 13
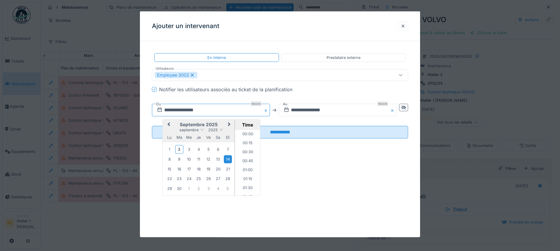
scroll to position [349, 0]
click at [228, 161] on div "14" at bounding box center [228, 159] width 8 height 8
click at [175, 169] on div "16" at bounding box center [179, 169] width 8 height 8
click at [205, 170] on div "19" at bounding box center [208, 169] width 8 height 8
click at [197, 169] on div "18" at bounding box center [199, 169] width 8 height 8
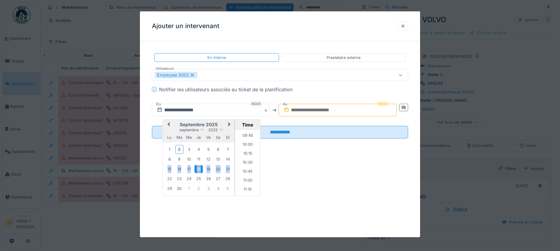
click at [197, 169] on div "18" at bounding box center [199, 169] width 8 height 8
click at [307, 111] on input "text" at bounding box center [337, 110] width 118 height 13
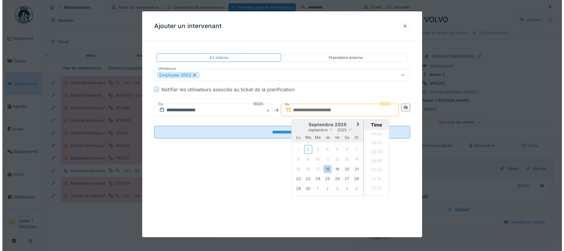
scroll to position [376, 0]
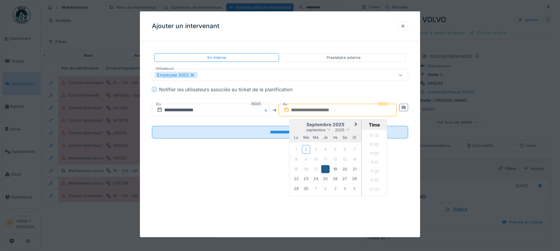
click at [324, 168] on div "18" at bounding box center [325, 169] width 8 height 8
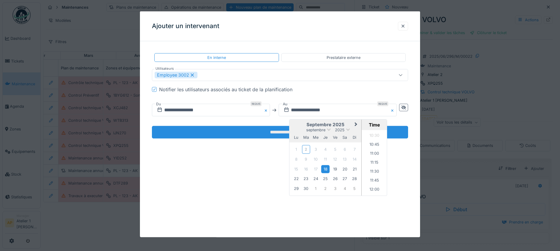
click at [271, 133] on input "**********" at bounding box center [280, 132] width 256 height 13
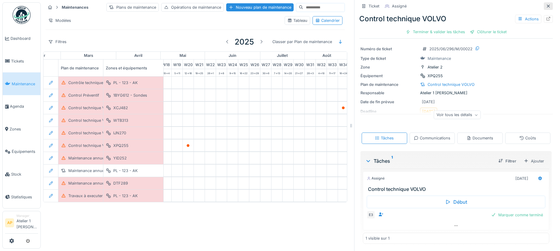
click at [545, 7] on icon at bounding box center [547, 6] width 5 height 4
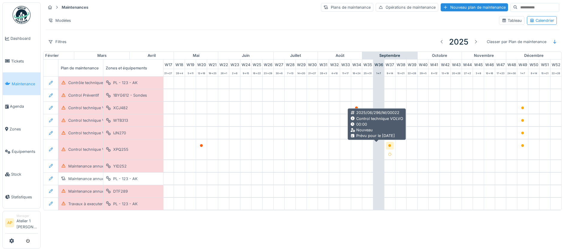
click at [388, 147] on div at bounding box center [390, 146] width 4 height 6
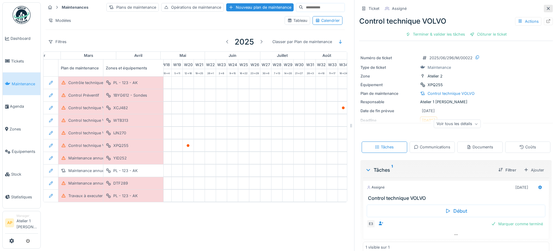
click at [546, 10] on icon at bounding box center [547, 8] width 3 height 3
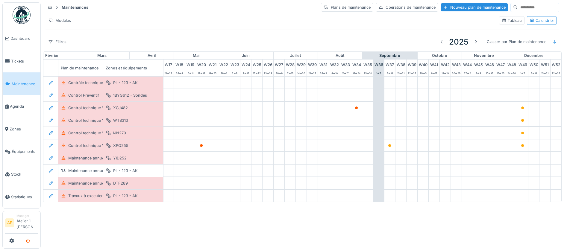
click at [28, 241] on icon "submit" at bounding box center [28, 242] width 4 height 4
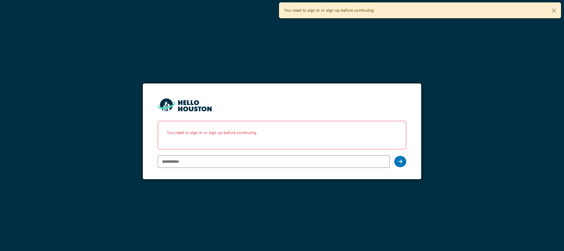
click at [177, 157] on input "email" at bounding box center [273, 161] width 231 height 13
type input "**********"
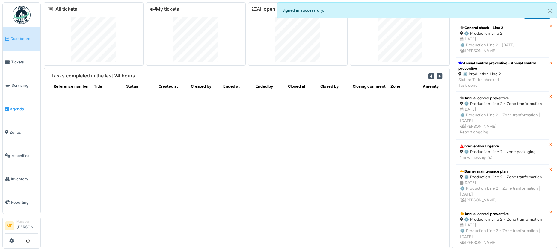
click at [19, 110] on link "Agenda" at bounding box center [22, 108] width 38 height 23
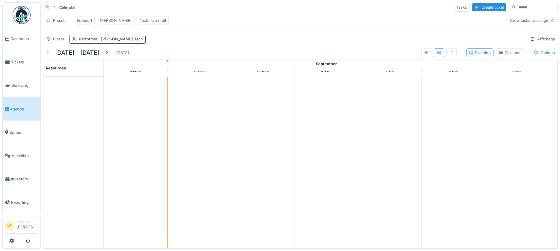
click at [104, 41] on span ": John Tech" at bounding box center [120, 39] width 46 height 4
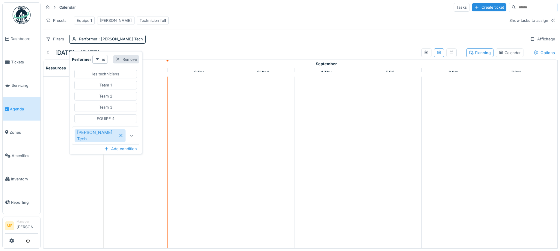
click at [122, 60] on div "Remove" at bounding box center [126, 59] width 26 height 8
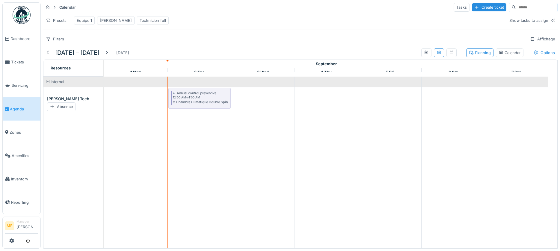
click at [82, 22] on div "Equipe 1" at bounding box center [84, 21] width 15 height 6
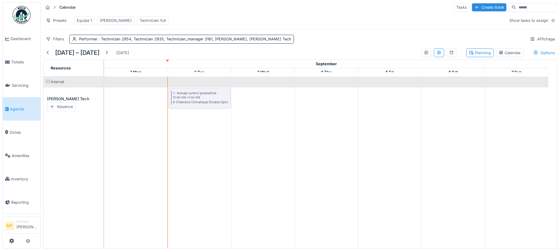
click at [104, 23] on div "[PERSON_NAME]" at bounding box center [116, 21] width 32 height 6
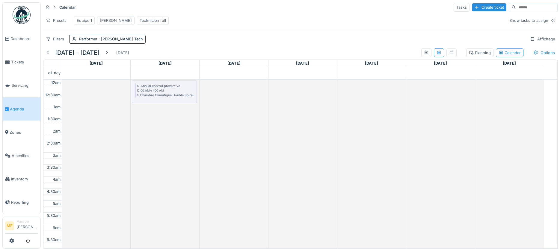
click at [140, 18] on div "Technicien full" at bounding box center [153, 21] width 26 height 6
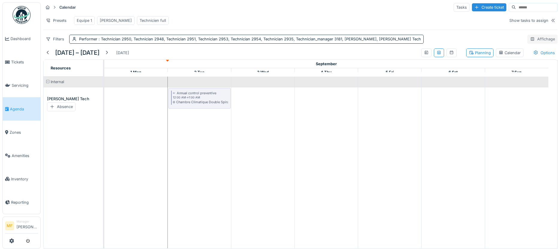
click at [534, 43] on div "Affichage" at bounding box center [542, 39] width 30 height 9
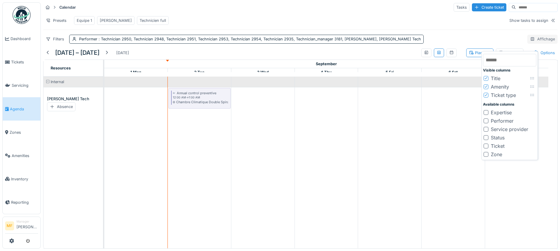
click at [534, 43] on div "Affichage" at bounding box center [542, 39] width 30 height 9
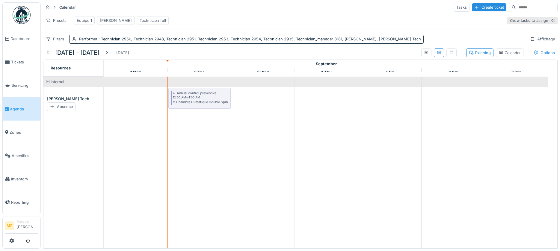
click at [521, 23] on div "Show tasks to assign" at bounding box center [528, 21] width 39 height 6
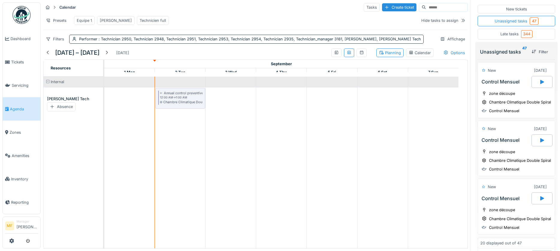
drag, startPoint x: 497, startPoint y: 152, endPoint x: 326, endPoint y: 105, distance: 177.2
click at [326, 105] on div "Calendar Tasks Create ticket Presets Equipe 1 John Technicien full Hide tasks t…" at bounding box center [300, 125] width 519 height 251
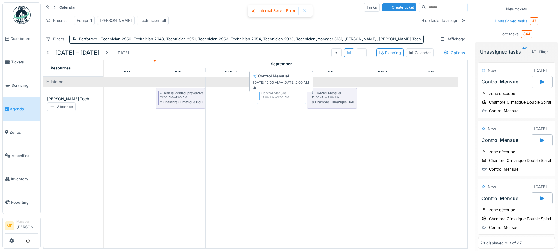
drag, startPoint x: 497, startPoint y: 100, endPoint x: 266, endPoint y: 101, distance: 230.5
click at [266, 101] on div "Calendar Tasks Create ticket Presets Equipe 1 John Technicien full Hide tasks t…" at bounding box center [300, 125] width 519 height 251
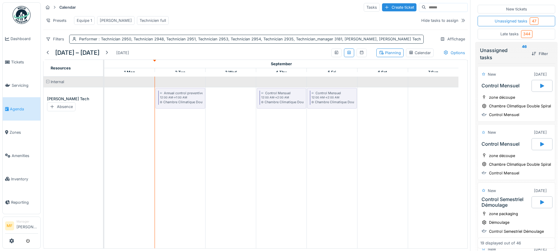
click at [385, 41] on span ": Technician 2950, Technician 2948, Technician 2951, Technician 2953, Technicia…" at bounding box center [258, 39] width 323 height 4
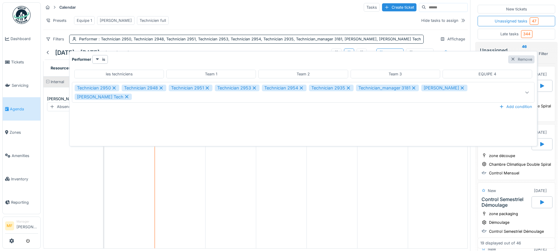
click at [508, 61] on div "Remove" at bounding box center [521, 59] width 26 height 8
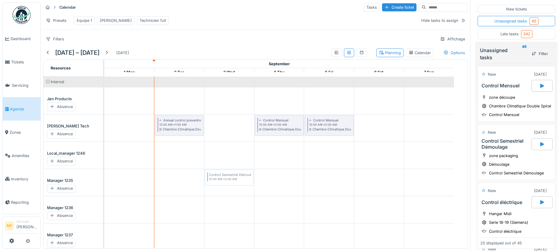
drag, startPoint x: 507, startPoint y: 152, endPoint x: 253, endPoint y: 185, distance: 256.6
click at [253, 185] on div "Calendar Tasks Create ticket Presets Equipe 1 [PERSON_NAME] Technicien full Hid…" at bounding box center [300, 125] width 519 height 251
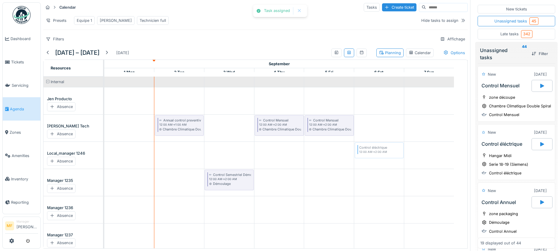
drag, startPoint x: 462, startPoint y: 189, endPoint x: 377, endPoint y: 160, distance: 89.7
click at [377, 160] on div "Calendar Tasks Create ticket Presets Equipe 1 [PERSON_NAME] Technicien full Hid…" at bounding box center [300, 125] width 519 height 251
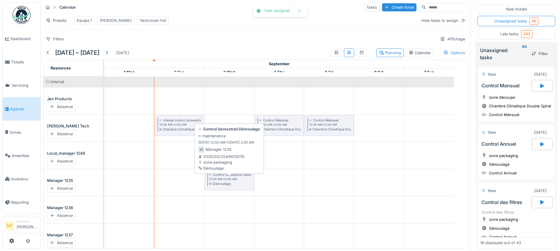
click at [215, 177] on div "Control Semestriel Démoulage" at bounding box center [237, 174] width 48 height 5
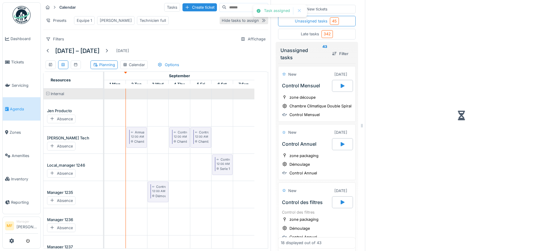
click at [237, 23] on div "Hide tasks to assign" at bounding box center [240, 21] width 37 height 6
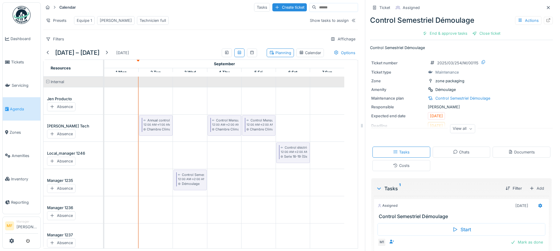
scroll to position [1, 0]
click at [459, 128] on div "View all" at bounding box center [462, 128] width 25 height 9
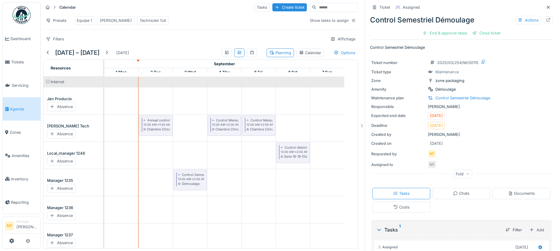
click at [455, 176] on div "Fold" at bounding box center [462, 174] width 19 height 9
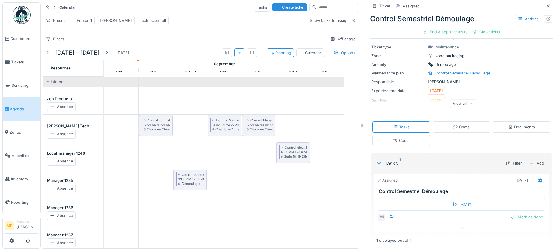
scroll to position [29, 0]
click at [545, 6] on icon at bounding box center [547, 6] width 5 height 4
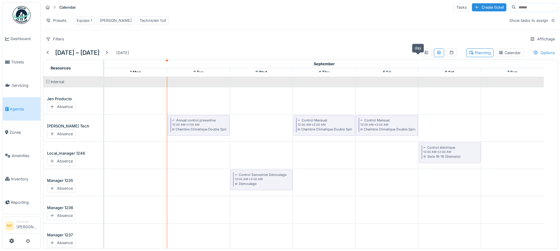
click at [424, 54] on icon at bounding box center [426, 53] width 5 height 4
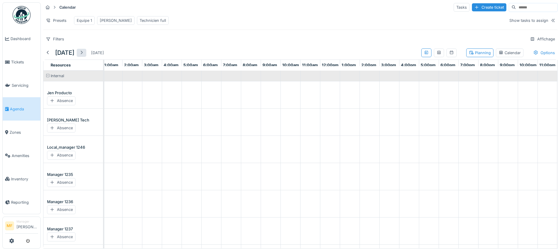
click at [84, 56] on div at bounding box center [81, 53] width 5 height 6
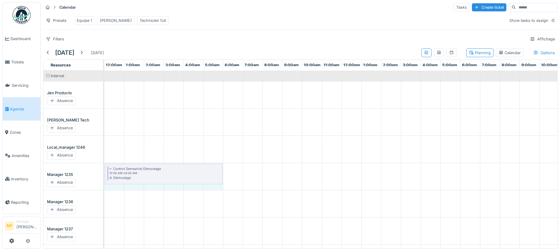
drag, startPoint x: 143, startPoint y: 178, endPoint x: 225, endPoint y: 178, distance: 81.4
click at [104, 178] on div "Control Semestriel Démoulage 12:00 AM -> 2:00 AM Démoulage Control Semestriel D…" at bounding box center [104, 175] width 0 height 25
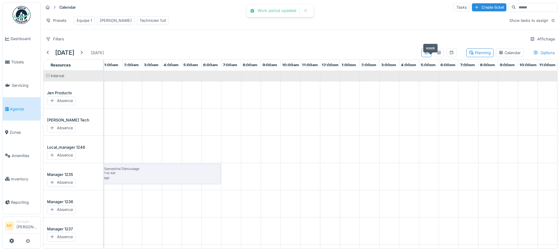
click at [436, 54] on icon at bounding box center [438, 53] width 5 height 4
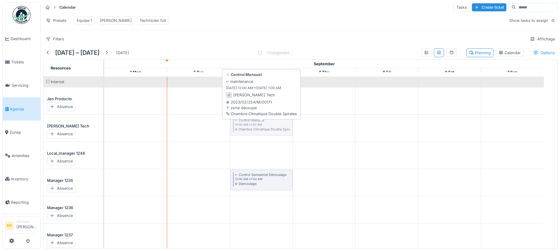
drag, startPoint x: 332, startPoint y: 131, endPoint x: 276, endPoint y: 137, distance: 56.6
click at [104, 137] on div "Control Mensuel 12:00 AM -> 1:00 AM Chambre Climatique Double Spirales Control …" at bounding box center [104, 127] width 0 height 25
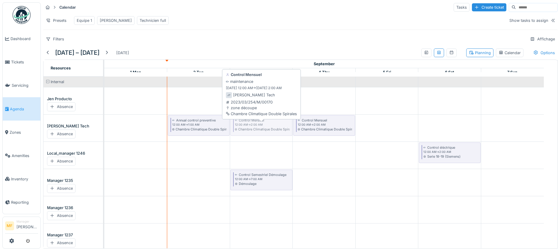
drag, startPoint x: 380, startPoint y: 129, endPoint x: 250, endPoint y: 125, distance: 129.4
click at [104, 125] on div "Annual control preventive 12:00 AM -> 1:00 AM Chambre Climatique Double Spirale…" at bounding box center [104, 127] width 0 height 25
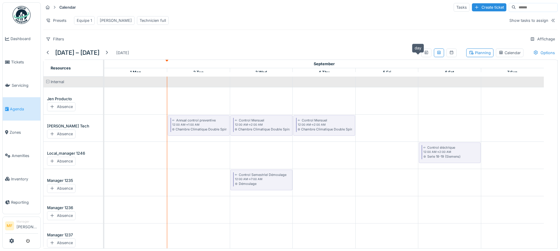
click at [424, 54] on icon at bounding box center [426, 53] width 5 height 4
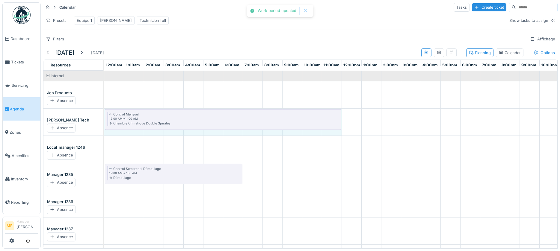
drag, startPoint x: 143, startPoint y: 128, endPoint x: 308, endPoint y: 124, distance: 164.7
click at [104, 124] on div "Control Mensuel 12:00 AM -> 2:00 AM Chambre Climatique Double Spirales Control …" at bounding box center [104, 121] width 0 height 25
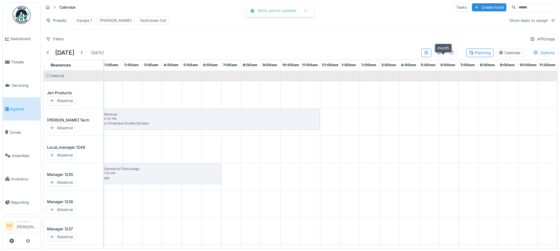
click at [449, 54] on icon at bounding box center [451, 53] width 5 height 4
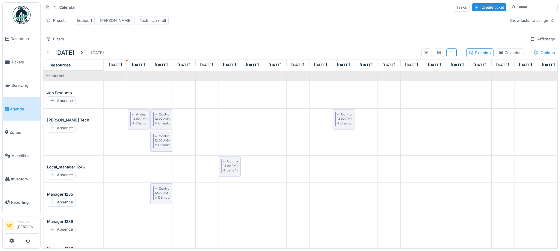
click at [510, 56] on div "Calendar" at bounding box center [509, 53] width 22 height 6
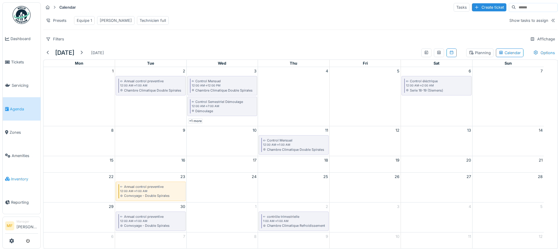
click at [17, 176] on span "Inventory" at bounding box center [24, 179] width 27 height 6
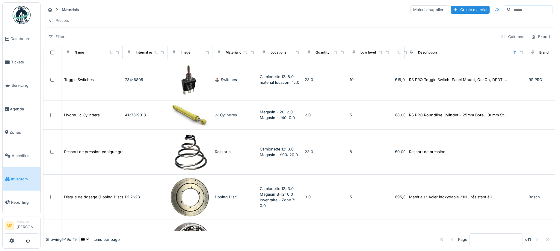
click at [15, 242] on div at bounding box center [21, 241] width 33 height 10
click at [12, 243] on icon at bounding box center [11, 241] width 5 height 5
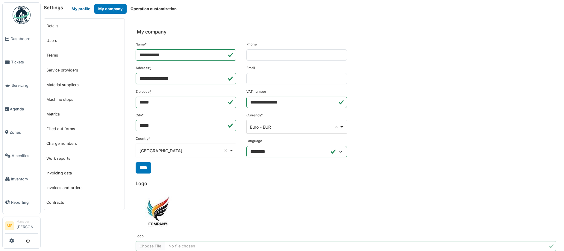
click at [84, 8] on button "My profile" at bounding box center [81, 9] width 27 height 10
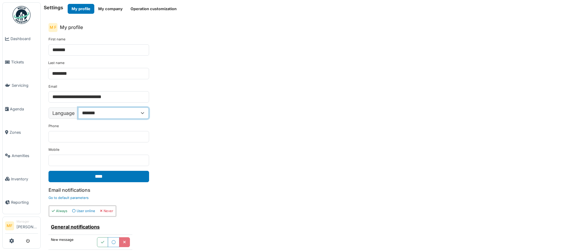
click at [95, 117] on select "**********" at bounding box center [113, 112] width 71 height 11
select select "**"
click at [78, 107] on select "**********" at bounding box center [113, 112] width 71 height 11
click at [106, 177] on input "****" at bounding box center [99, 176] width 101 height 11
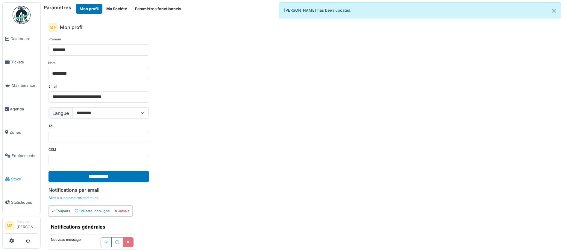
click at [16, 176] on span "Stock" at bounding box center [24, 179] width 27 height 6
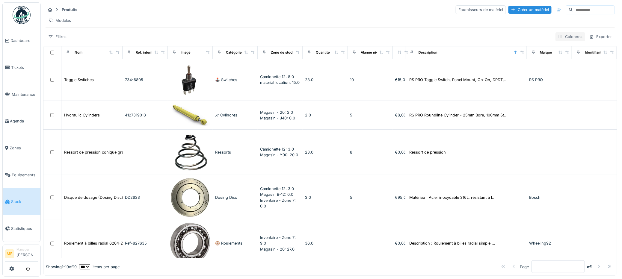
click at [559, 39] on div "Colonnes" at bounding box center [570, 36] width 30 height 9
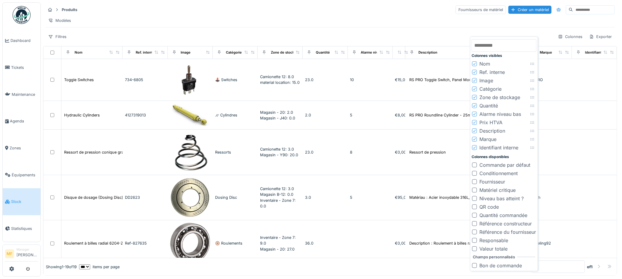
click at [389, 17] on div "Modèles" at bounding box center [330, 20] width 569 height 9
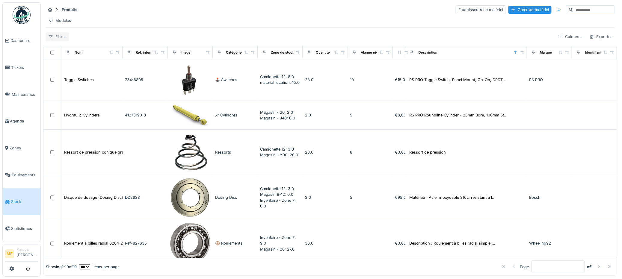
click at [59, 41] on div "Filtres" at bounding box center [58, 36] width 24 height 9
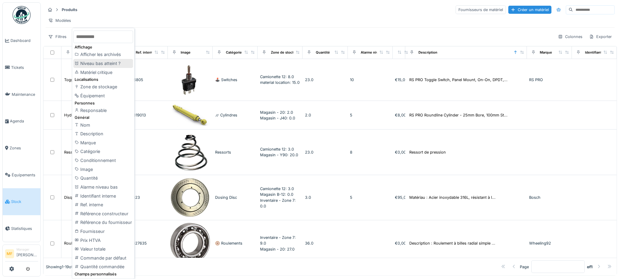
click at [99, 65] on div "Niveau bas atteint ?" at bounding box center [103, 63] width 60 height 9
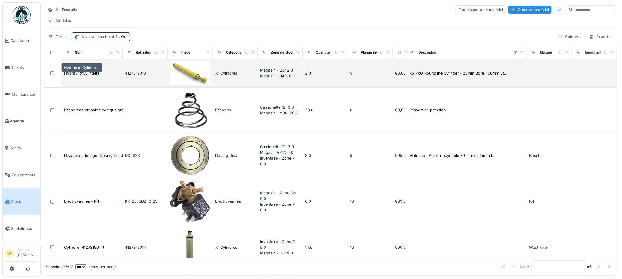
click at [90, 76] on div "Hydraulic Cylinders" at bounding box center [82, 73] width 36 height 6
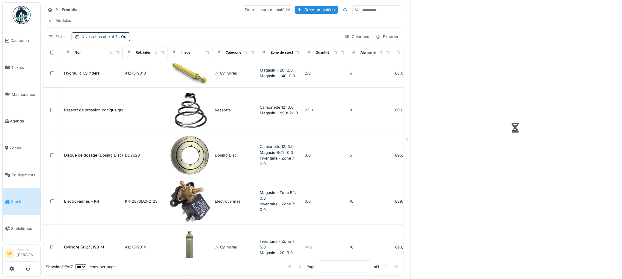
drag, startPoint x: 419, startPoint y: 138, endPoint x: 404, endPoint y: 137, distance: 15.0
click at [404, 138] on icon at bounding box center [406, 139] width 5 height 4
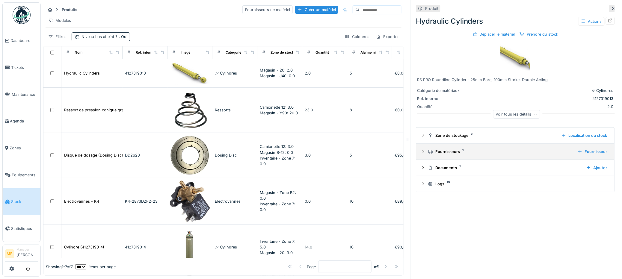
click at [451, 151] on div "Fournisseurs 1" at bounding box center [500, 152] width 145 height 6
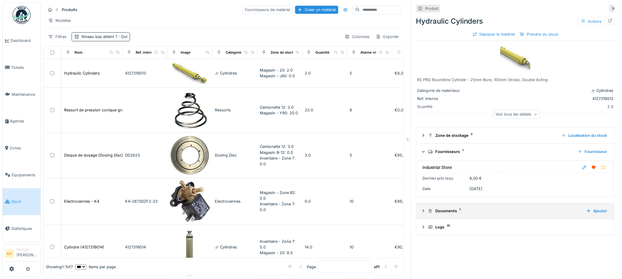
click at [439, 208] on div "Documents 1" at bounding box center [504, 211] width 153 height 6
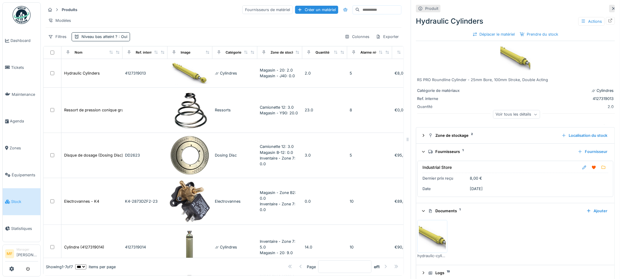
click at [421, 209] on icon at bounding box center [423, 211] width 4 height 5
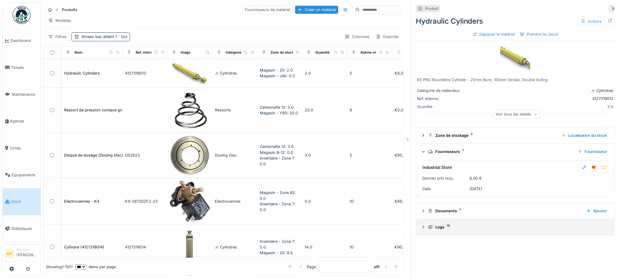
click at [421, 227] on icon at bounding box center [423, 227] width 5 height 4
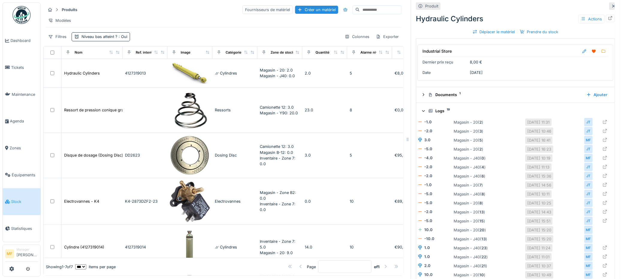
scroll to position [82, 0]
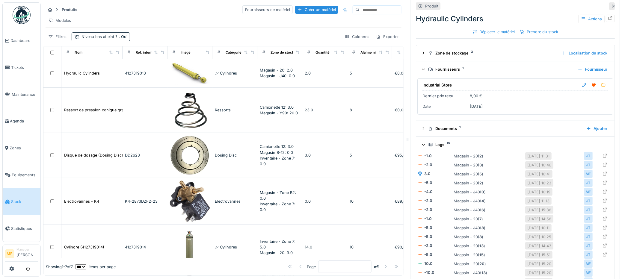
click at [421, 143] on icon at bounding box center [423, 145] width 4 height 5
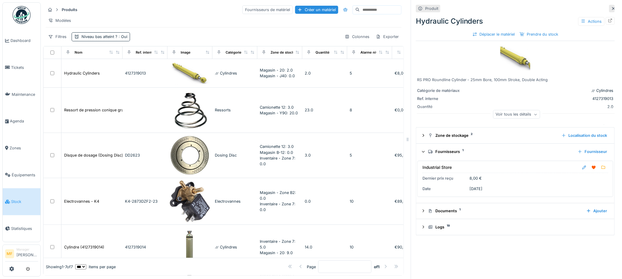
scroll to position [4, 0]
click at [493, 114] on div "Voir tous les détails" at bounding box center [516, 114] width 47 height 9
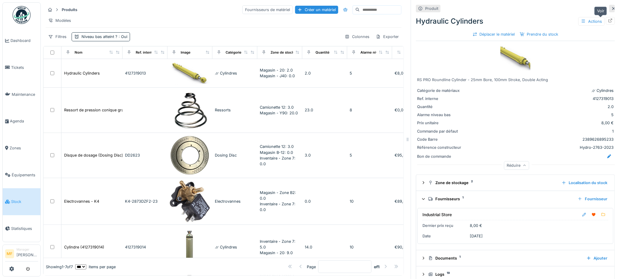
click at [559, 19] on icon at bounding box center [610, 21] width 4 height 4
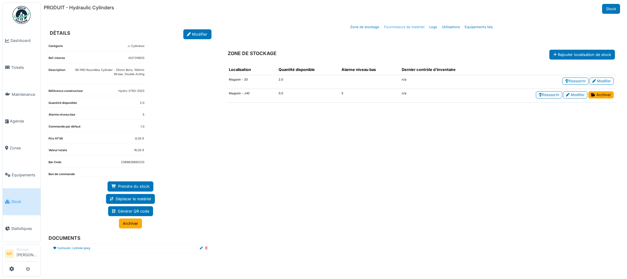
click at [404, 27] on link "Fournisseurs de matériel" at bounding box center [403, 27] width 45 height 14
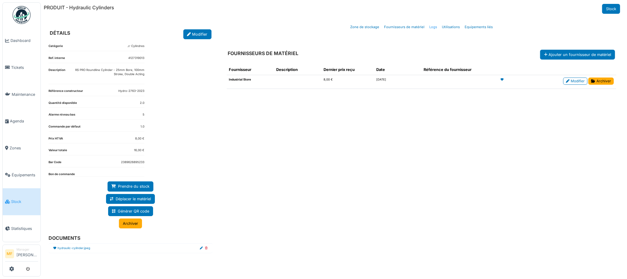
click at [433, 28] on link "Logs" at bounding box center [433, 27] width 13 height 14
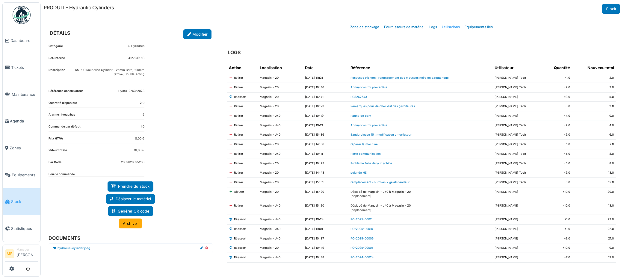
click at [449, 27] on link "Utilisations" at bounding box center [450, 27] width 23 height 14
select select "***"
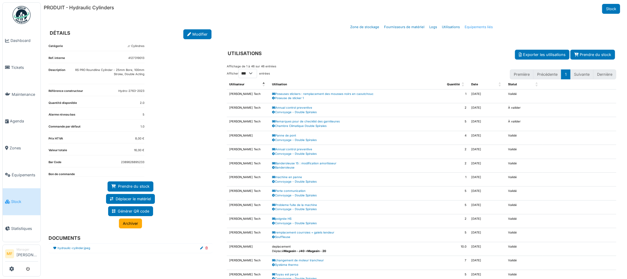
click at [468, 26] on link "Equipements liés" at bounding box center [478, 27] width 33 height 14
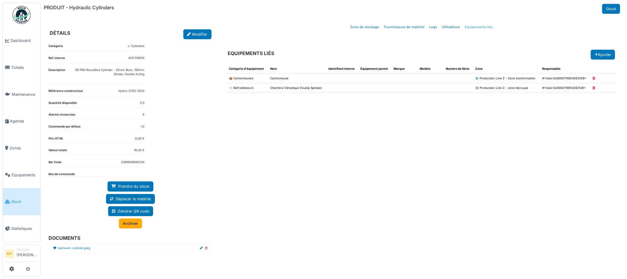
click at [476, 28] on link "Equipements liés" at bounding box center [478, 27] width 33 height 14
click at [22, 201] on link "Stock" at bounding box center [22, 201] width 38 height 27
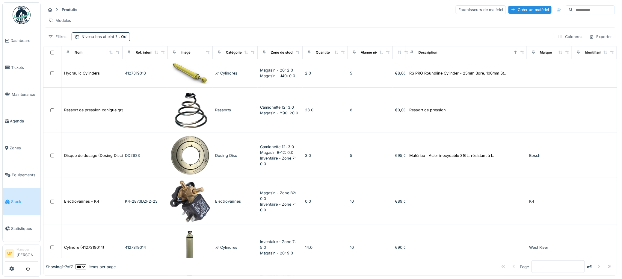
click at [8, 270] on div at bounding box center [21, 269] width 33 height 10
click at [11, 272] on link at bounding box center [11, 269] width 5 height 10
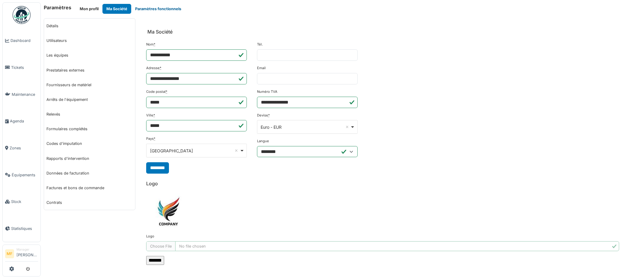
click at [148, 8] on button "Paramètres fonctionnels" at bounding box center [158, 9] width 54 height 10
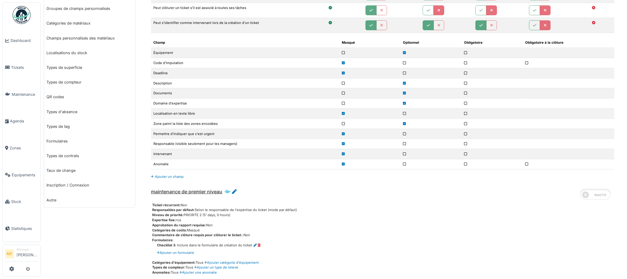
scroll to position [204, 0]
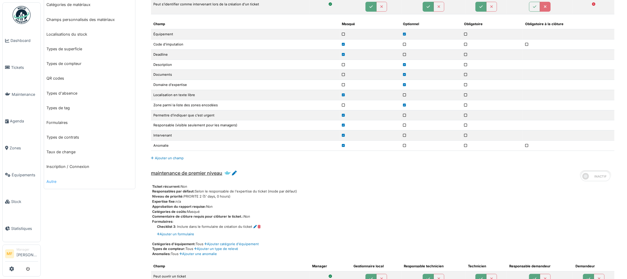
click at [52, 180] on link "Autre" at bounding box center [89, 181] width 91 height 15
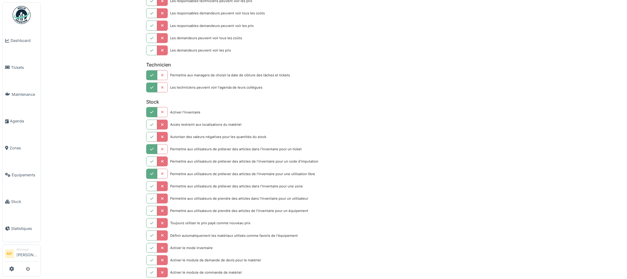
scroll to position [624, 0]
click at [149, 267] on button "button" at bounding box center [151, 272] width 11 height 10
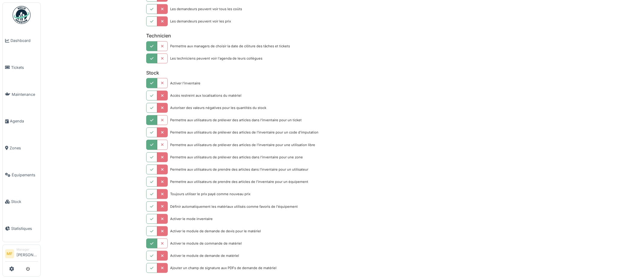
scroll to position [680, 0]
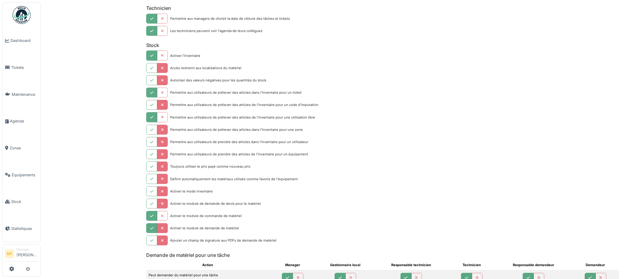
click at [150, 227] on icon "button" at bounding box center [151, 229] width 3 height 4
click at [153, 199] on button "button" at bounding box center [151, 204] width 11 height 10
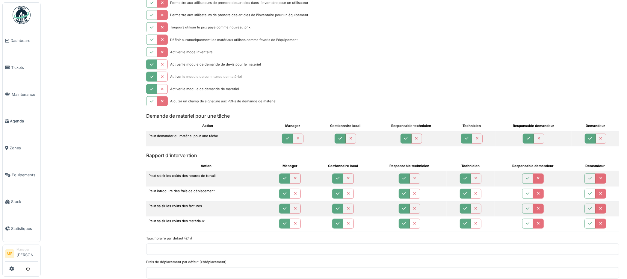
scroll to position [826, 0]
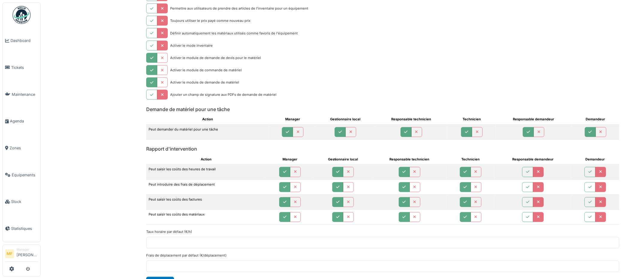
click at [163, 277] on button "Enregistrer" at bounding box center [160, 282] width 28 height 10
click at [16, 199] on span "Stock" at bounding box center [24, 202] width 27 height 6
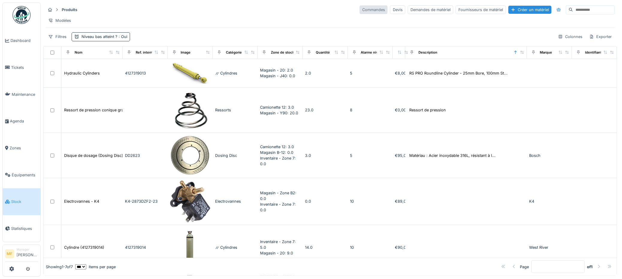
click at [359, 11] on div "Commandes" at bounding box center [373, 9] width 28 height 9
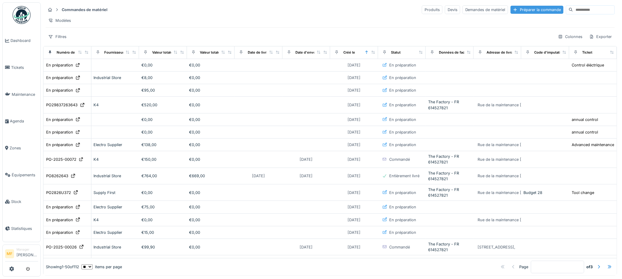
click at [516, 12] on div "Préparer la commande" at bounding box center [536, 10] width 53 height 8
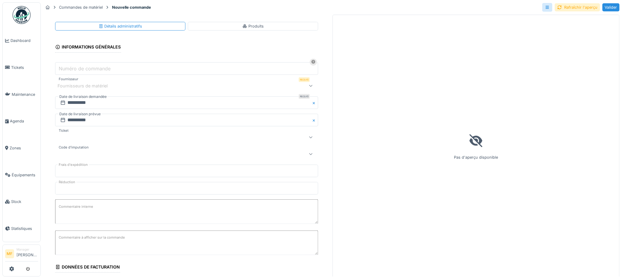
click at [98, 67] on label "Numéro de commande" at bounding box center [84, 68] width 54 height 7
click at [98, 67] on input "Numéro de commande" at bounding box center [186, 68] width 263 height 13
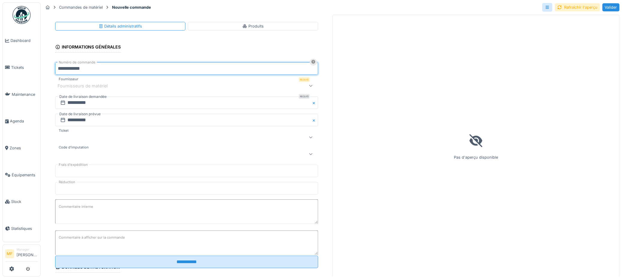
type input "**********"
click at [110, 86] on div "Fournisseurs de matériel" at bounding box center [86, 86] width 58 height 7
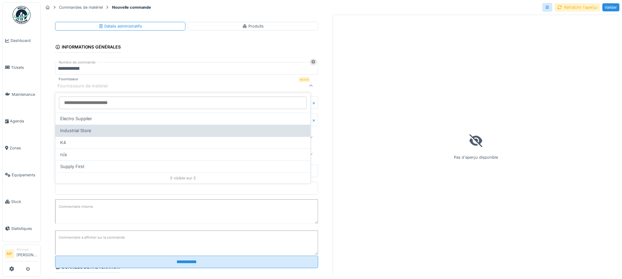
click at [101, 134] on div "Industrial Store" at bounding box center [182, 131] width 255 height 12
type input "***"
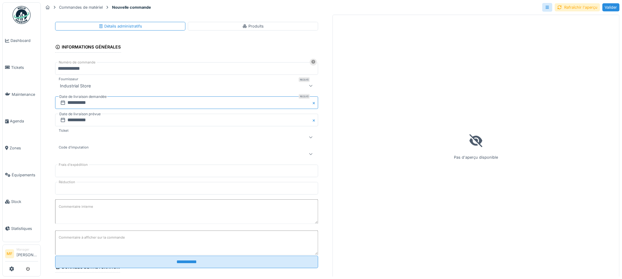
click at [111, 107] on input "**********" at bounding box center [186, 102] width 263 height 13
click at [157, 149] on div "8" at bounding box center [154, 152] width 8 height 8
click at [114, 122] on input "**********" at bounding box center [186, 120] width 263 height 13
click at [156, 166] on div "8" at bounding box center [154, 170] width 8 height 8
click at [143, 156] on div at bounding box center [171, 153] width 228 height 7
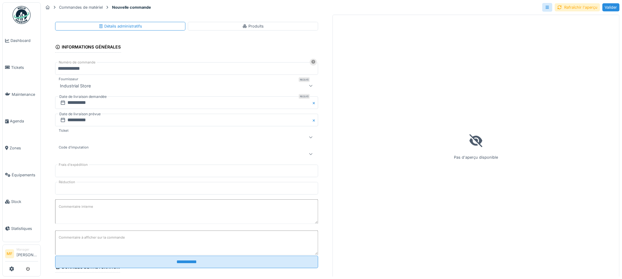
scroll to position [0, 0]
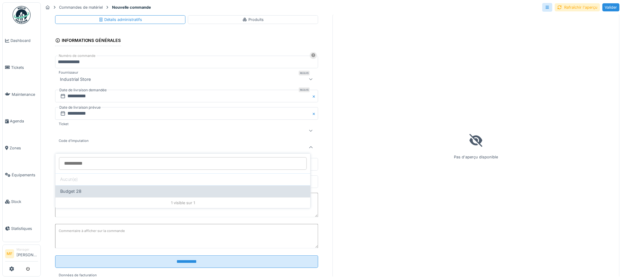
click at [120, 188] on div "Budget 28" at bounding box center [182, 191] width 245 height 7
type input "****"
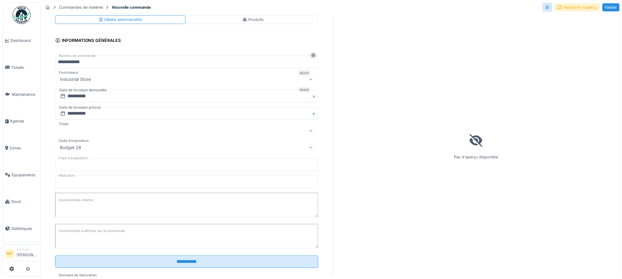
click at [73, 160] on input "***" at bounding box center [186, 164] width 263 height 13
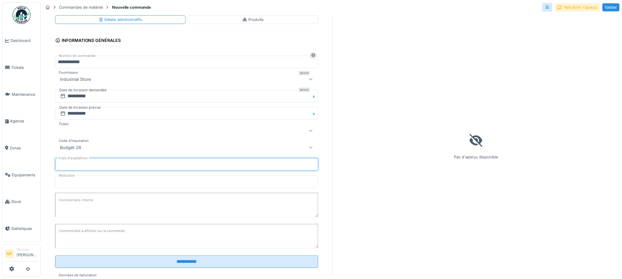
type input "*"
drag, startPoint x: 75, startPoint y: 180, endPoint x: 53, endPoint y: 176, distance: 21.7
click at [53, 176] on div "**********" at bounding box center [186, 262] width 287 height 499
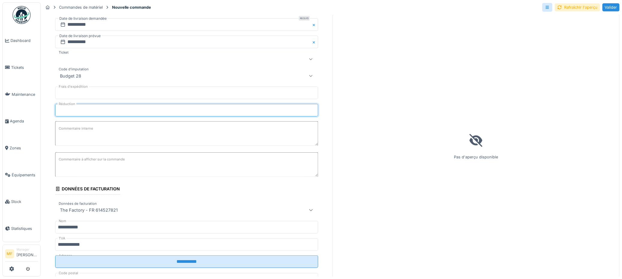
scroll to position [89, 0]
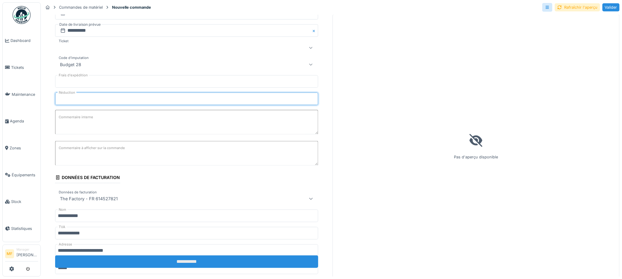
click at [190, 256] on input "**********" at bounding box center [186, 261] width 263 height 13
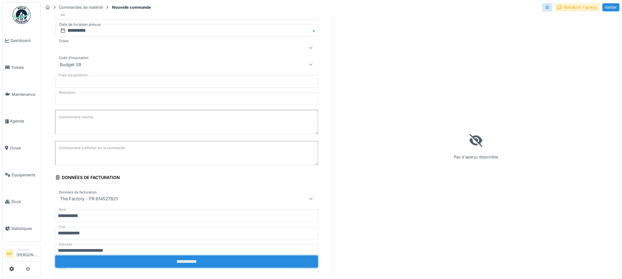
type input "****"
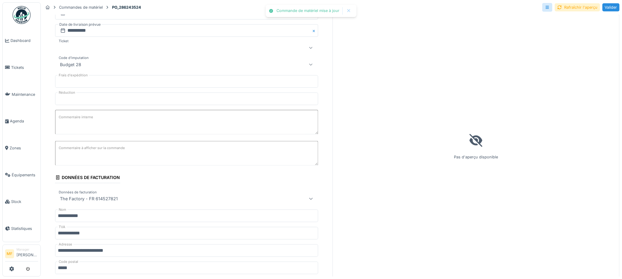
scroll to position [0, 0]
click at [572, 7] on div "Rafraîchir l'aperçu" at bounding box center [576, 7] width 45 height 8
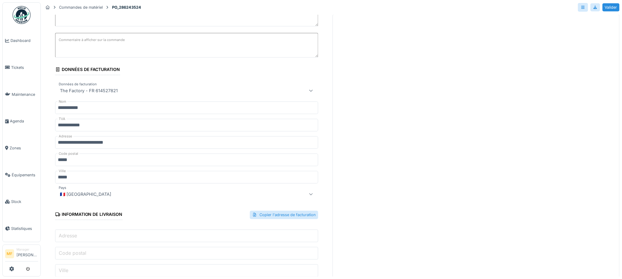
scroll to position [213, 0]
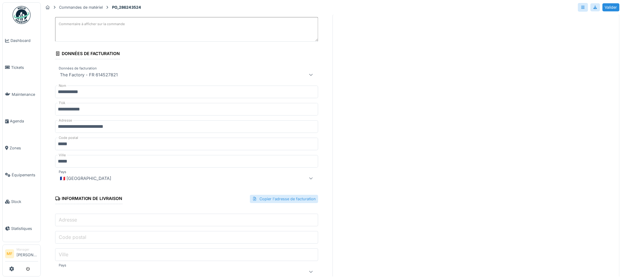
click at [272, 195] on div "Copier l'adresse de facturation" at bounding box center [284, 199] width 68 height 8
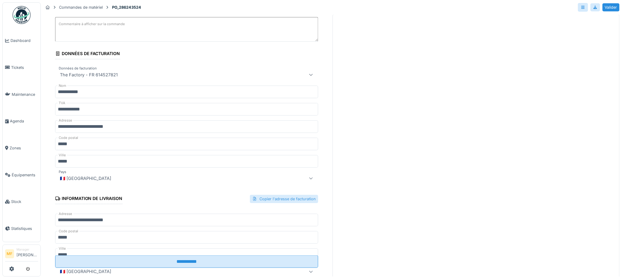
type input "**********"
type input "*****"
type input "**"
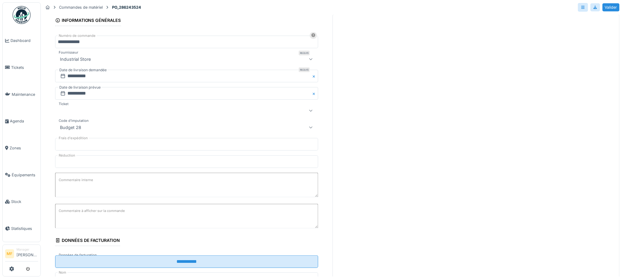
scroll to position [0, 0]
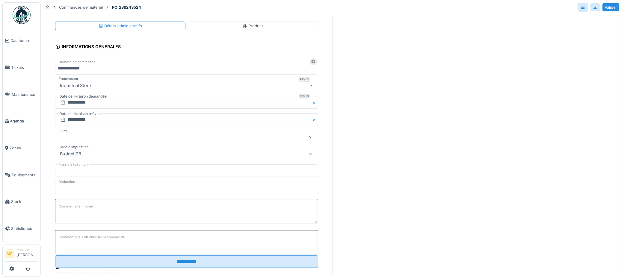
click at [249, 28] on div "Produits" at bounding box center [253, 26] width 130 height 9
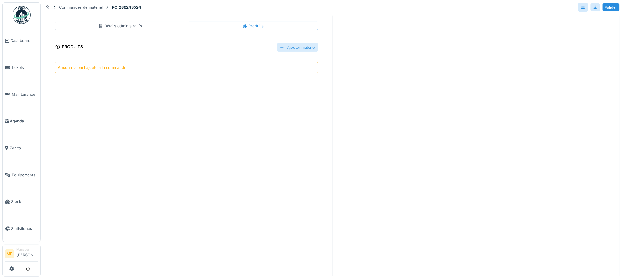
click at [280, 49] on div at bounding box center [282, 48] width 5 height 6
click at [111, 23] on div "Détails administratifs" at bounding box center [120, 26] width 44 height 6
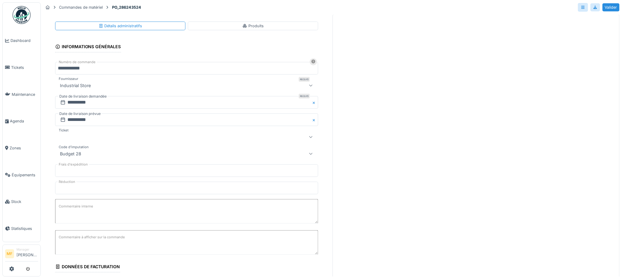
click at [93, 88] on div "Industrial Store" at bounding box center [186, 85] width 263 height 12
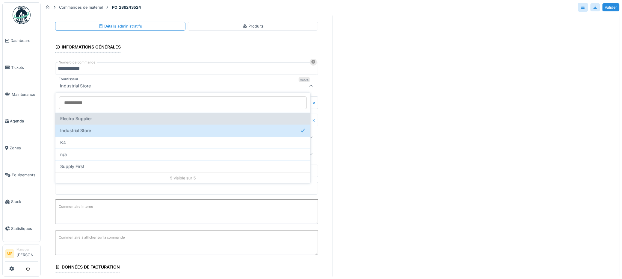
click at [107, 117] on div "Electro Supplier" at bounding box center [182, 118] width 245 height 7
type input "**"
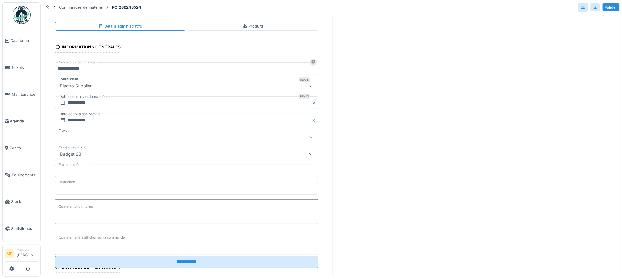
click at [257, 29] on div "Produits" at bounding box center [253, 26] width 130 height 9
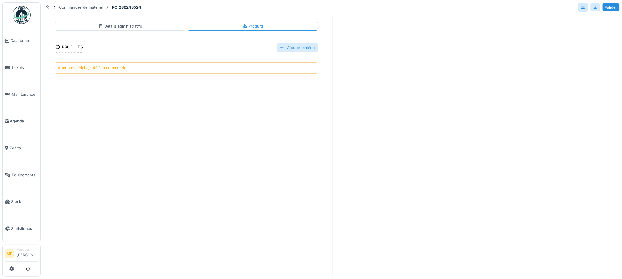
click at [292, 50] on div "Ajouter matériel" at bounding box center [297, 47] width 41 height 9
click at [292, 68] on div "Ajouter une nouvelle référence" at bounding box center [309, 69] width 76 height 9
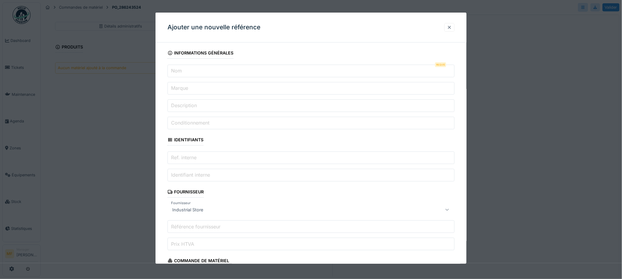
click at [451, 30] on div at bounding box center [449, 28] width 5 height 6
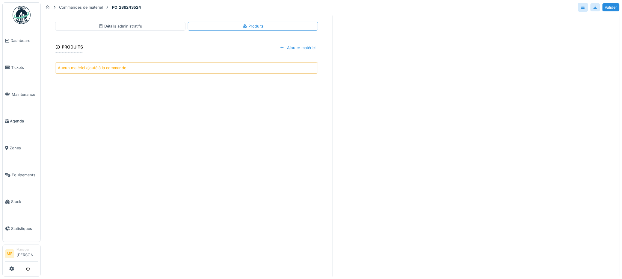
click at [124, 27] on div "Détails administratifs" at bounding box center [120, 26] width 44 height 6
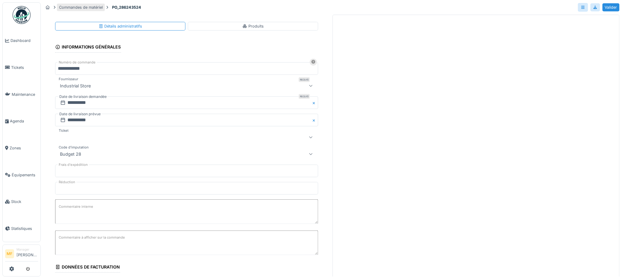
click at [83, 8] on div "Commandes de matériel" at bounding box center [81, 7] width 44 height 6
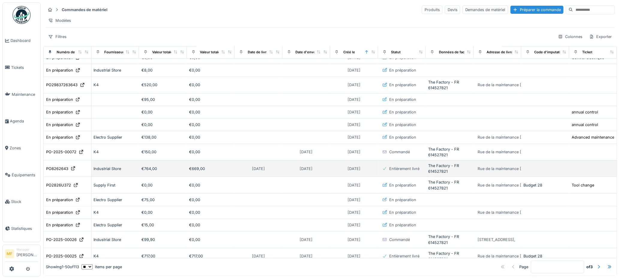
scroll to position [25, 0]
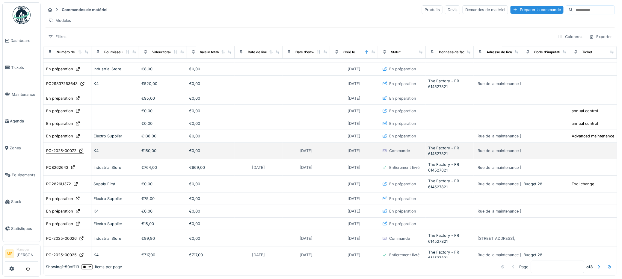
click at [57, 151] on div "PO-2025-00072" at bounding box center [61, 151] width 30 height 6
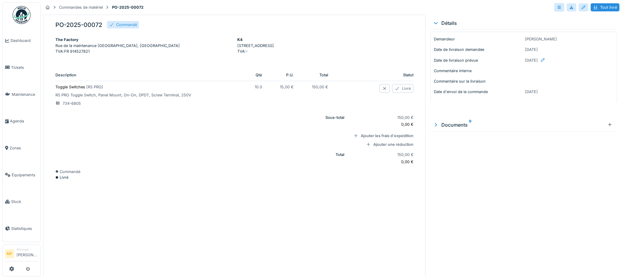
click at [395, 93] on div "Livré" at bounding box center [402, 88] width 21 height 9
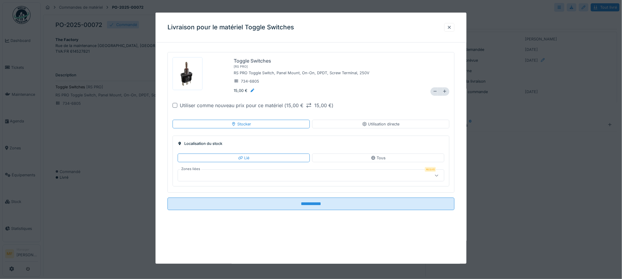
click at [273, 175] on div at bounding box center [295, 175] width 230 height 7
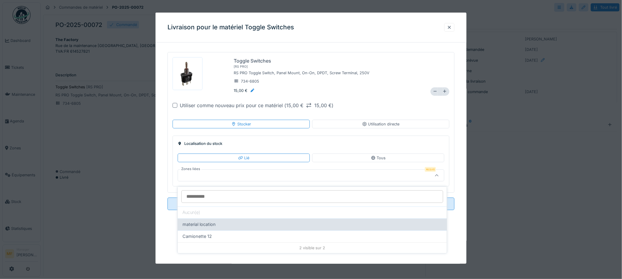
scroll to position [5, 0]
click at [256, 222] on div "material location" at bounding box center [311, 225] width 259 height 7
type input "***"
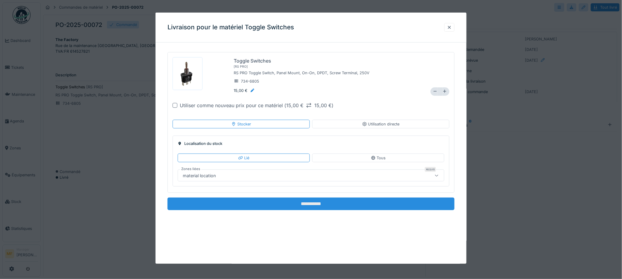
click at [331, 201] on input "**********" at bounding box center [310, 204] width 287 height 13
click at [307, 201] on input "**********" at bounding box center [310, 204] width 287 height 13
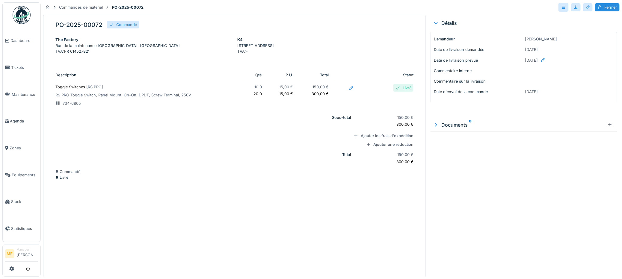
scroll to position [0, 0]
click at [602, 11] on div "Fermer" at bounding box center [607, 7] width 25 height 8
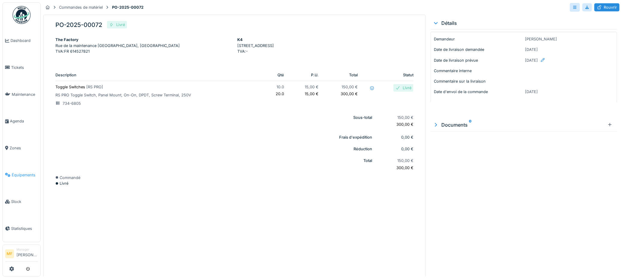
click at [28, 172] on span "Équipements" at bounding box center [25, 175] width 26 height 6
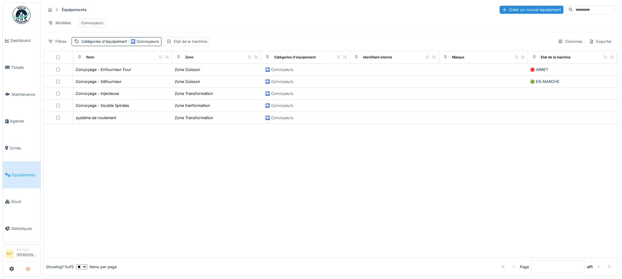
click at [31, 266] on button "submit" at bounding box center [28, 269] width 12 height 10
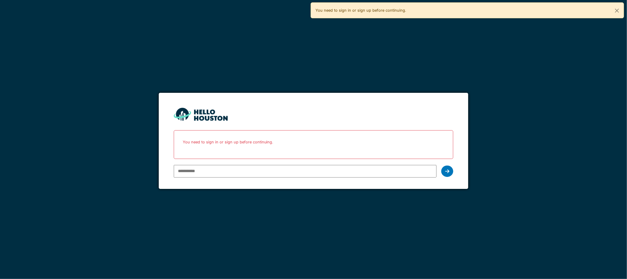
paste input "**********"
type input "**********"
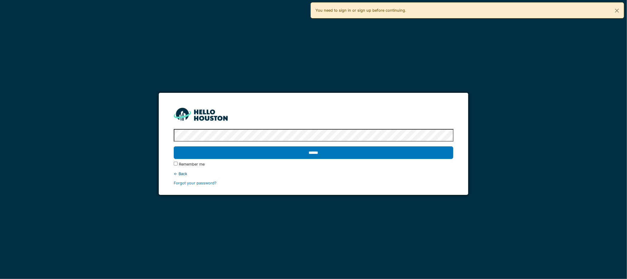
click at [174, 146] on input "******" at bounding box center [314, 152] width 280 height 13
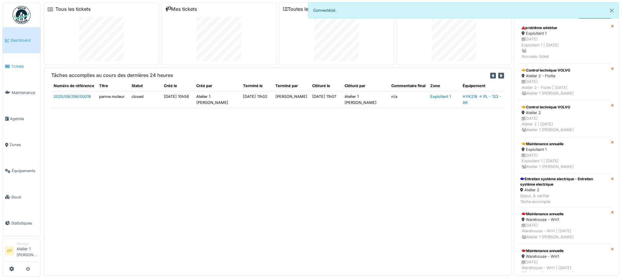
click at [15, 66] on span "Tickets" at bounding box center [24, 66] width 27 height 6
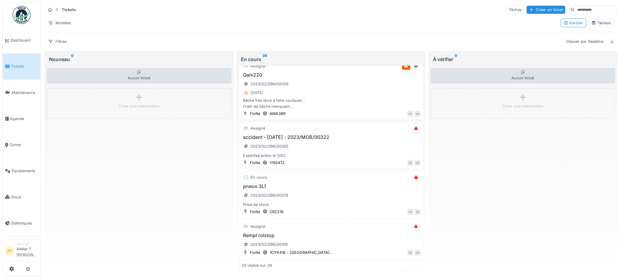
scroll to position [53, 0]
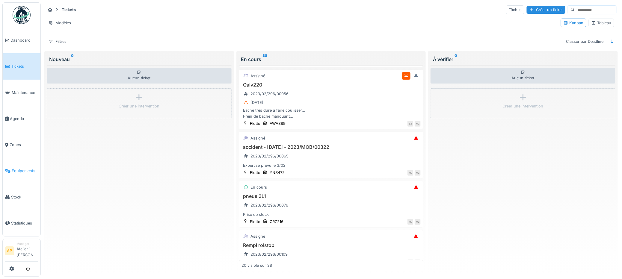
click at [25, 168] on span "Équipements" at bounding box center [25, 171] width 26 height 6
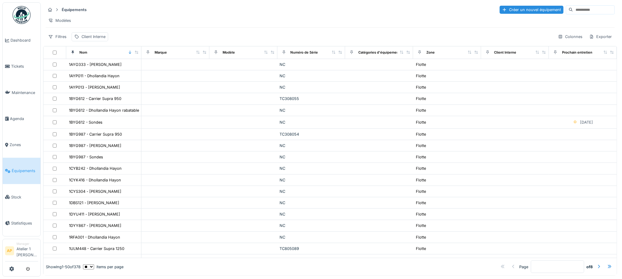
click at [574, 13] on input at bounding box center [593, 10] width 41 height 8
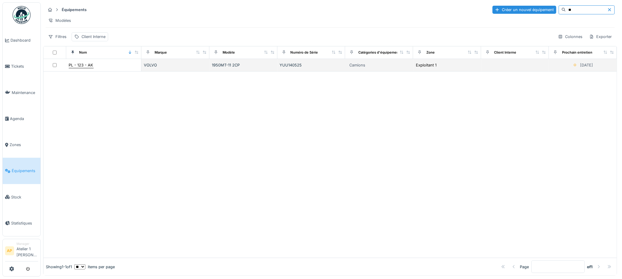
type input "**"
click at [88, 68] on div "PL - 123 - AK" at bounding box center [81, 65] width 25 height 6
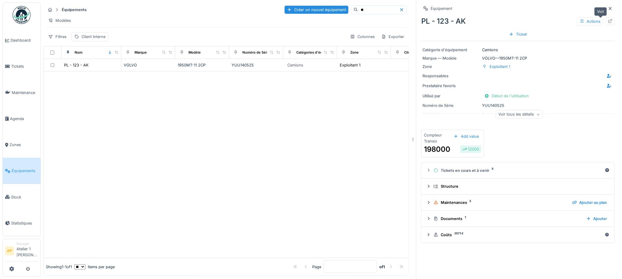
click at [605, 22] on div at bounding box center [609, 21] width 9 height 7
click at [511, 119] on div "Voir tous les détails" at bounding box center [518, 114] width 47 height 9
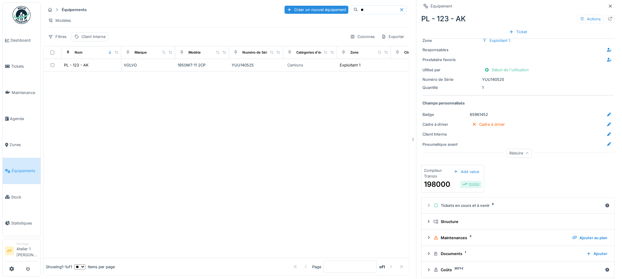
scroll to position [26, 0]
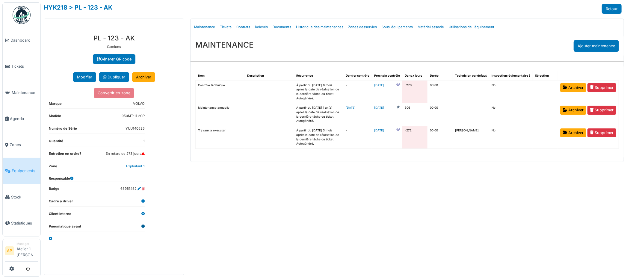
click at [143, 225] on icon at bounding box center [142, 226] width 3 height 3
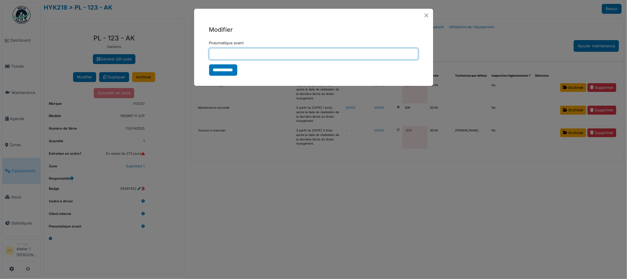
click at [247, 58] on input "Pneumatique avant" at bounding box center [313, 53] width 209 height 11
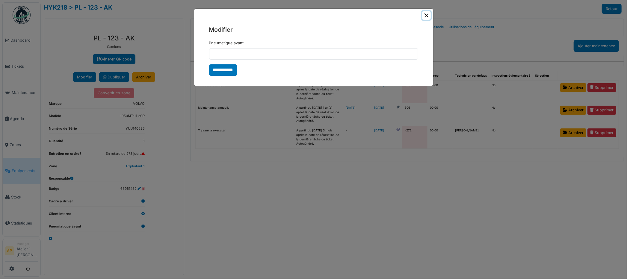
click at [425, 14] on button "Close" at bounding box center [426, 15] width 9 height 9
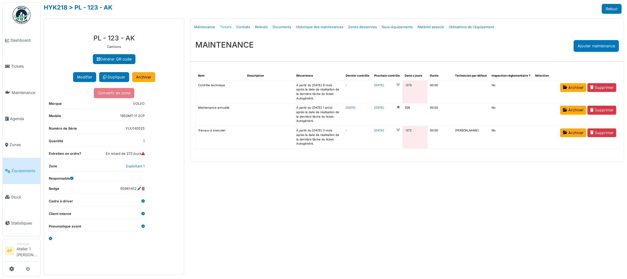
click at [226, 26] on link "Tickets" at bounding box center [225, 27] width 16 height 14
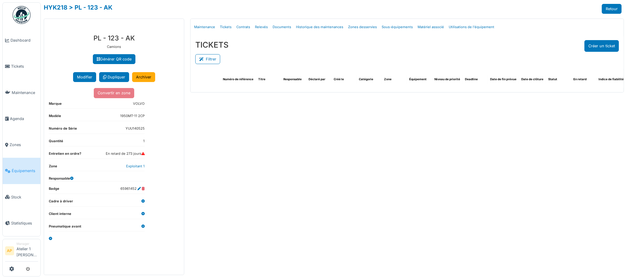
select select "***"
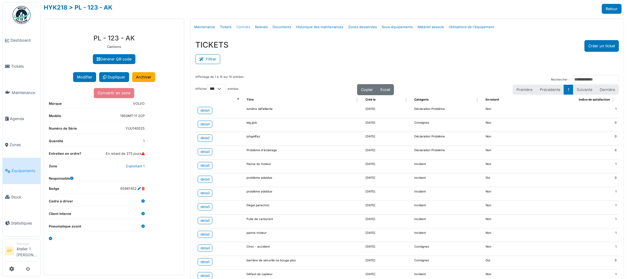
click at [244, 27] on link "Contrats" at bounding box center [243, 27] width 19 height 14
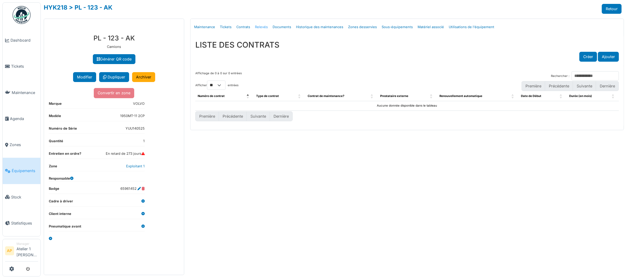
click at [262, 29] on link "Relevés" at bounding box center [261, 27] width 18 height 14
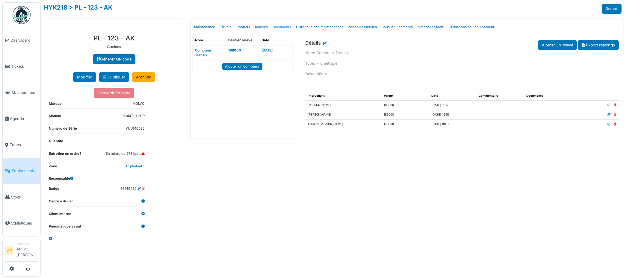
click at [284, 28] on link "Documents" at bounding box center [281, 27] width 23 height 14
select select "***"
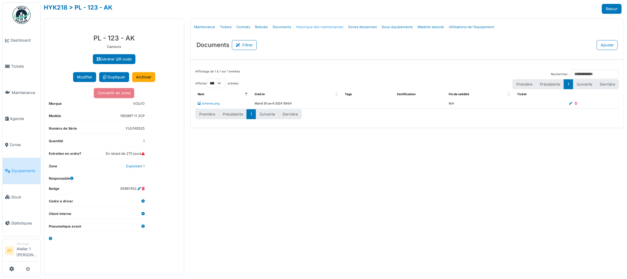
click at [315, 26] on link "Historique des maintenances" at bounding box center [319, 27] width 52 height 14
select select "***"
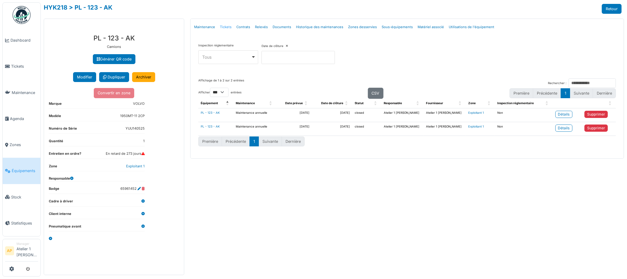
click at [226, 28] on link "Tickets" at bounding box center [225, 27] width 16 height 14
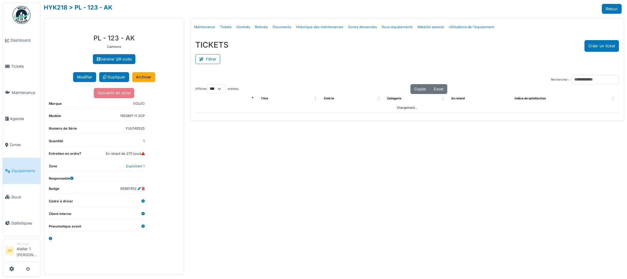
select select "***"
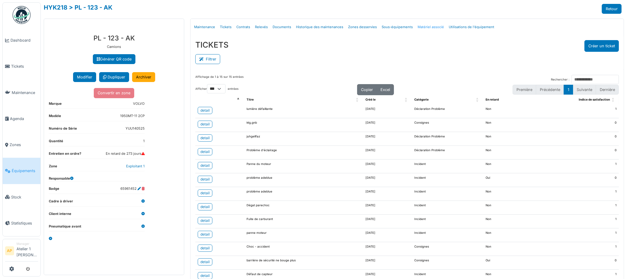
click at [425, 26] on link "Matériel associé" at bounding box center [430, 27] width 31 height 14
select select "***"
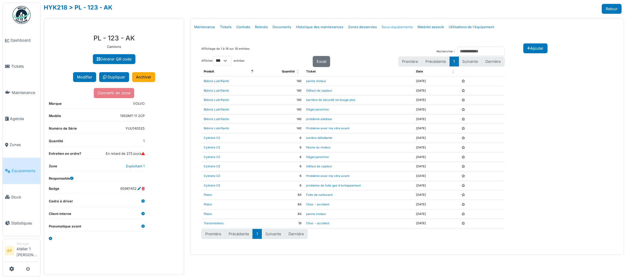
click at [394, 28] on link "Sous-équipements" at bounding box center [397, 27] width 36 height 14
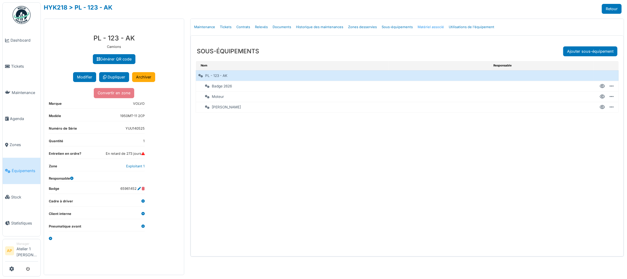
click at [421, 25] on link "Matériel associé" at bounding box center [430, 27] width 31 height 14
select select "***"
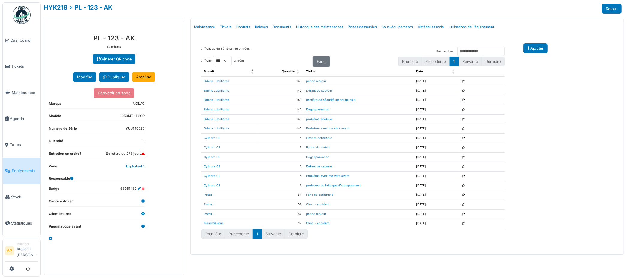
select select "***"
click at [27, 268] on icon "submit" at bounding box center [28, 269] width 4 height 4
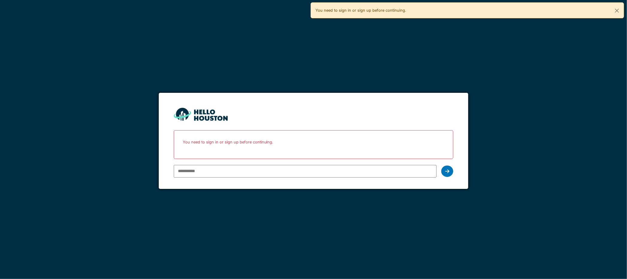
type input "**********"
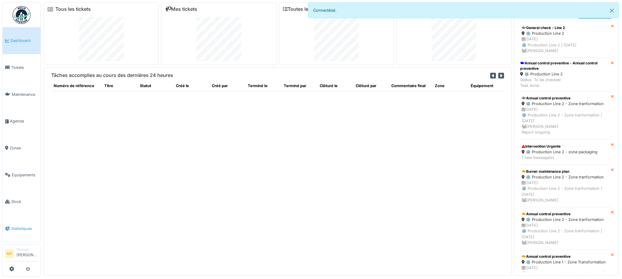
click at [14, 226] on span "Statistiques" at bounding box center [24, 229] width 27 height 6
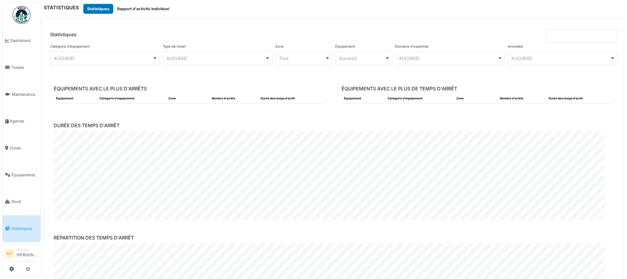
click at [215, 56] on div "AUCUN(E) Remove item" at bounding box center [215, 58] width 98 height 6
select select "***"
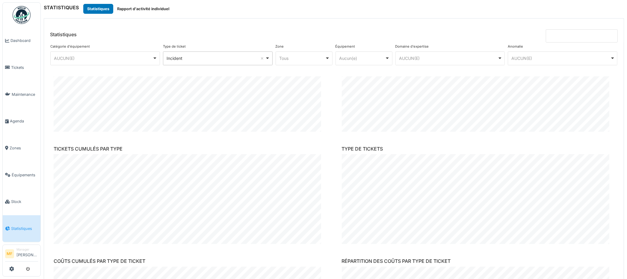
scroll to position [319, 0]
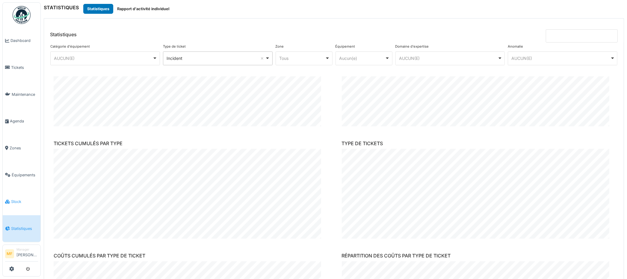
click at [20, 201] on link "Stock" at bounding box center [22, 201] width 38 height 27
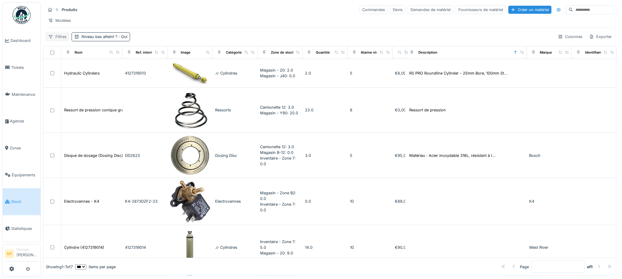
click at [62, 41] on div "Filtres" at bounding box center [58, 36] width 24 height 9
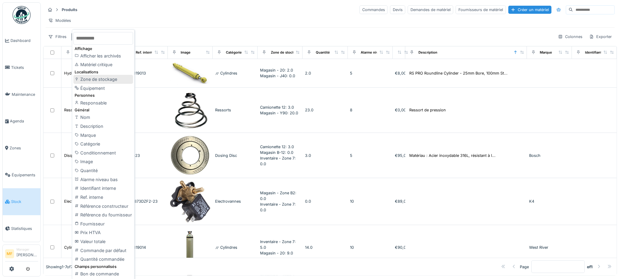
click at [107, 79] on div "Zone de stockage" at bounding box center [103, 79] width 60 height 9
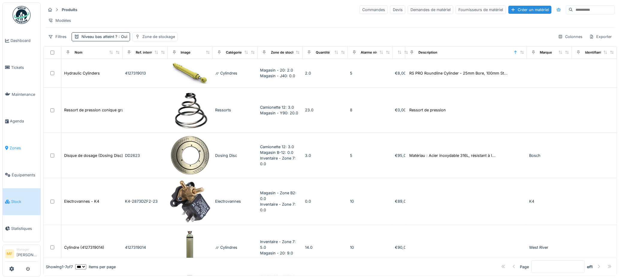
click at [16, 147] on span "Zones" at bounding box center [24, 148] width 28 height 6
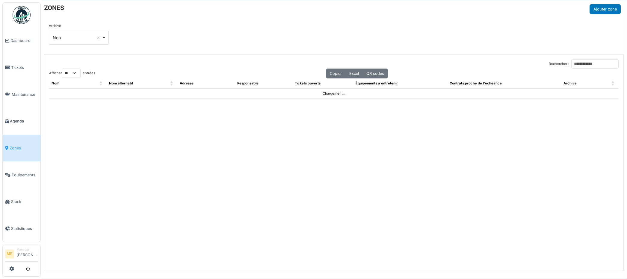
select select "**"
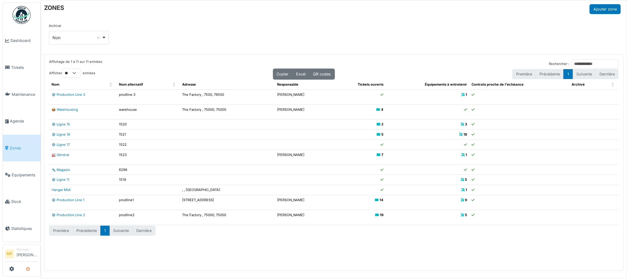
click at [28, 268] on icon "submit" at bounding box center [28, 269] width 4 height 4
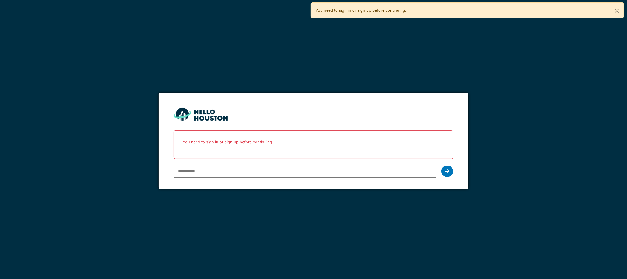
paste input "**********"
type input "**********"
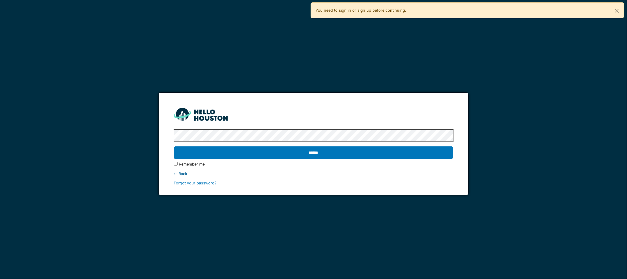
click at [174, 146] on input "******" at bounding box center [314, 152] width 280 height 13
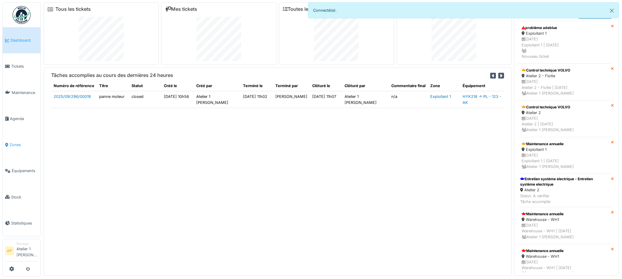
click at [18, 147] on link "Zones" at bounding box center [22, 145] width 38 height 26
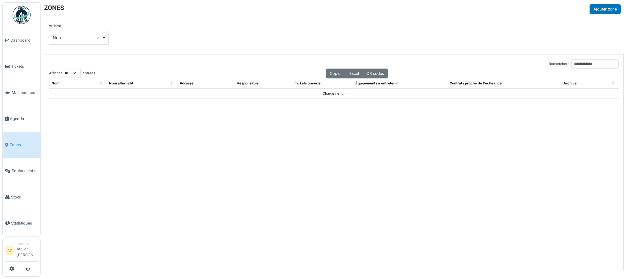
select select "**"
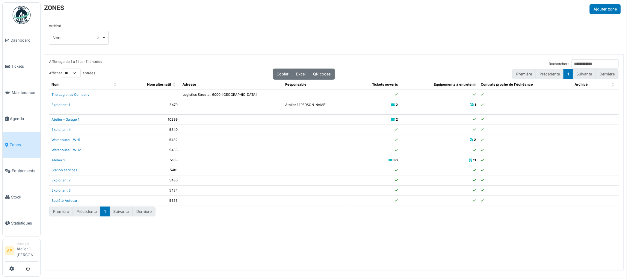
click at [57, 105] on td "Exploitant 1" at bounding box center [85, 107] width 72 height 15
click at [67, 119] on link "Atelier - Garage 1" at bounding box center [65, 119] width 28 height 4
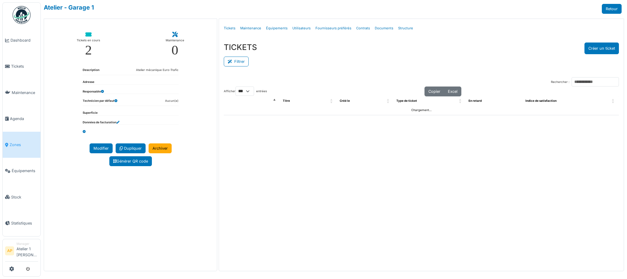
select select "***"
